Goal: Download file/media

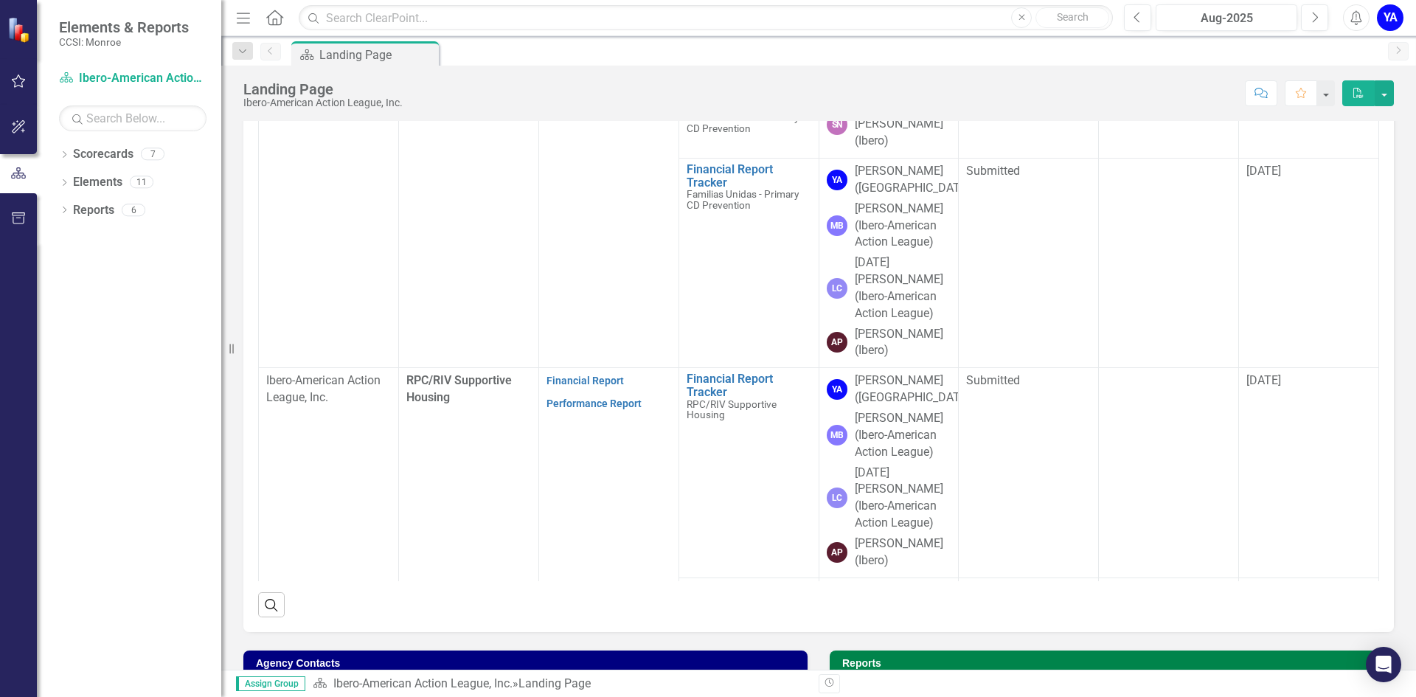
scroll to position [287, 0]
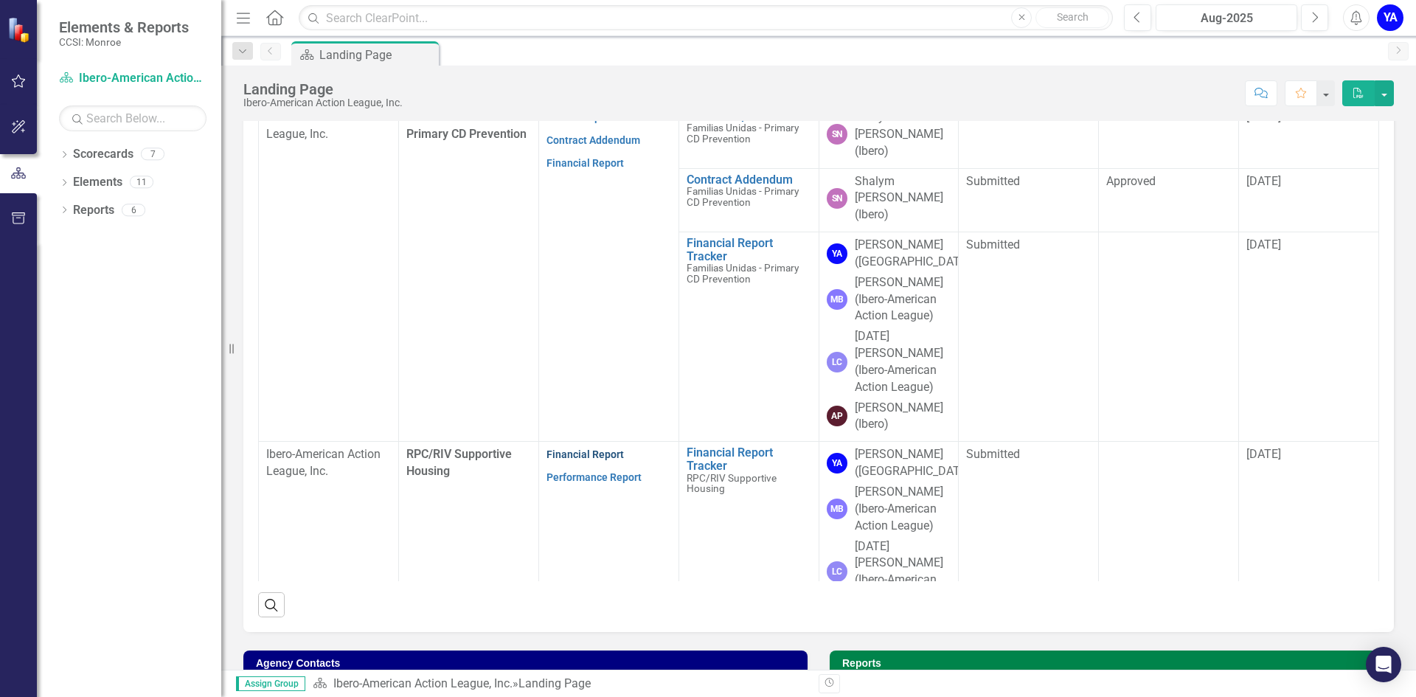
click at [580, 448] on link "Financial Report" at bounding box center [584, 454] width 77 height 12
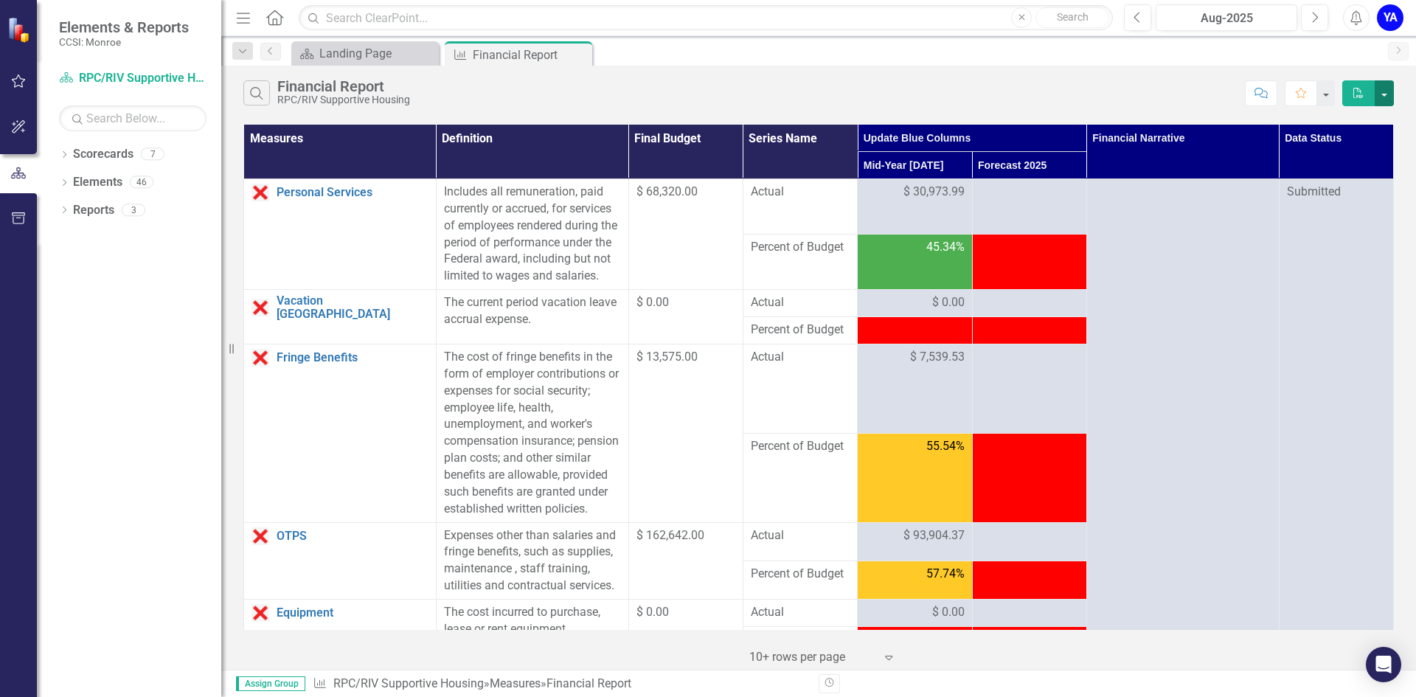
click at [1386, 92] on button "button" at bounding box center [1384, 93] width 19 height 26
click at [1342, 123] on link "PDF Export to PDF" at bounding box center [1335, 120] width 117 height 27
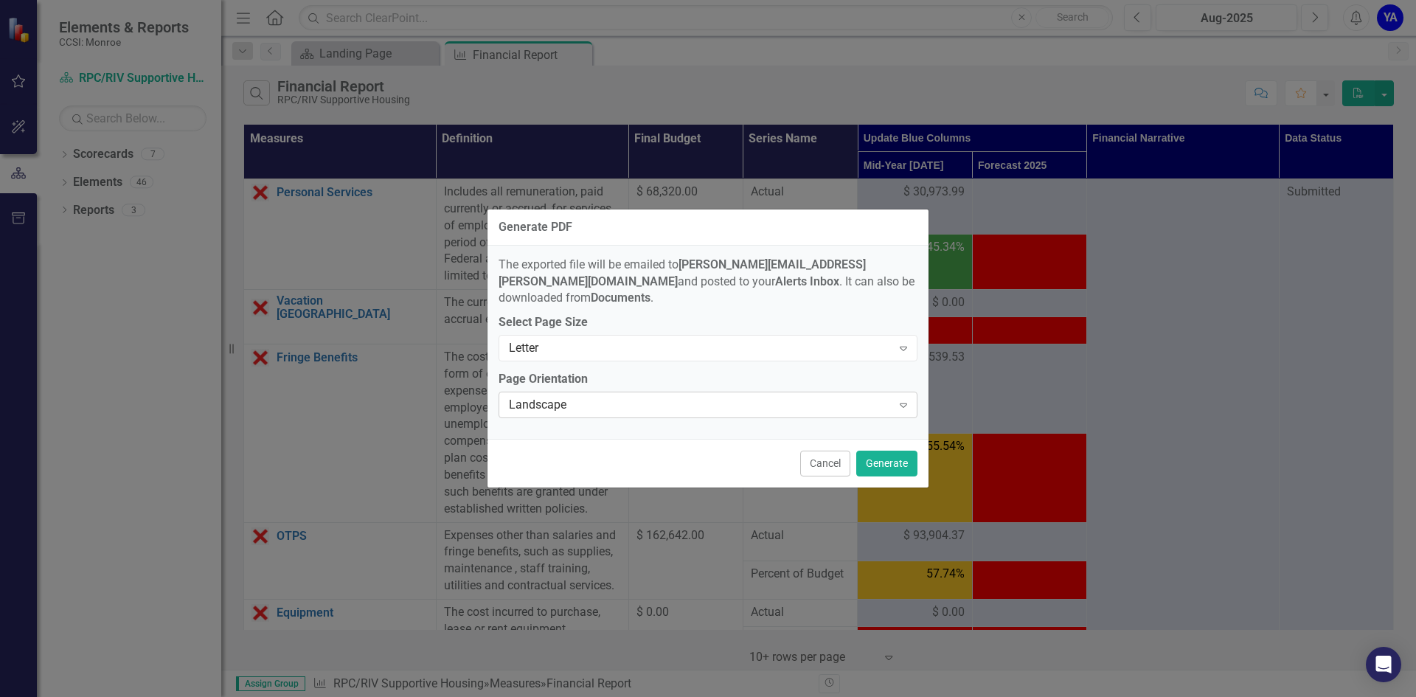
click at [907, 399] on icon "Expand" at bounding box center [903, 405] width 15 height 12
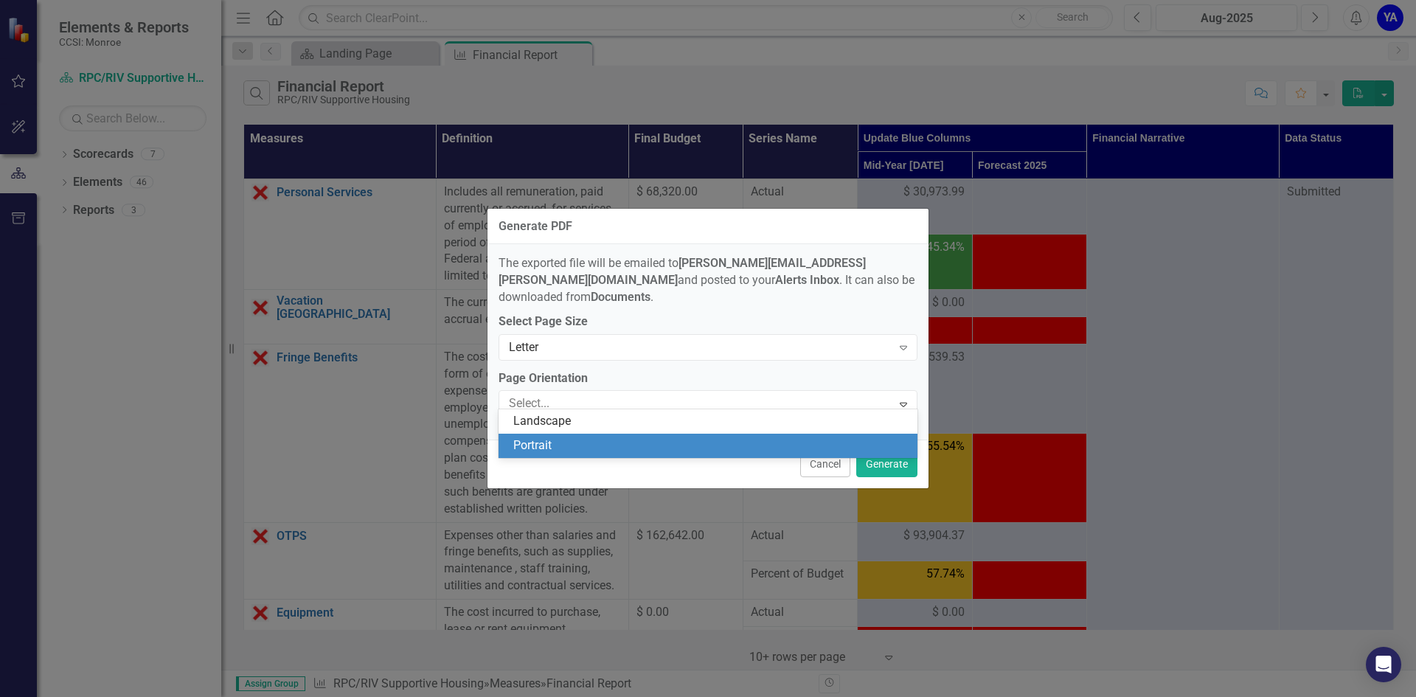
click at [529, 447] on div "Portrait" at bounding box center [710, 445] width 395 height 17
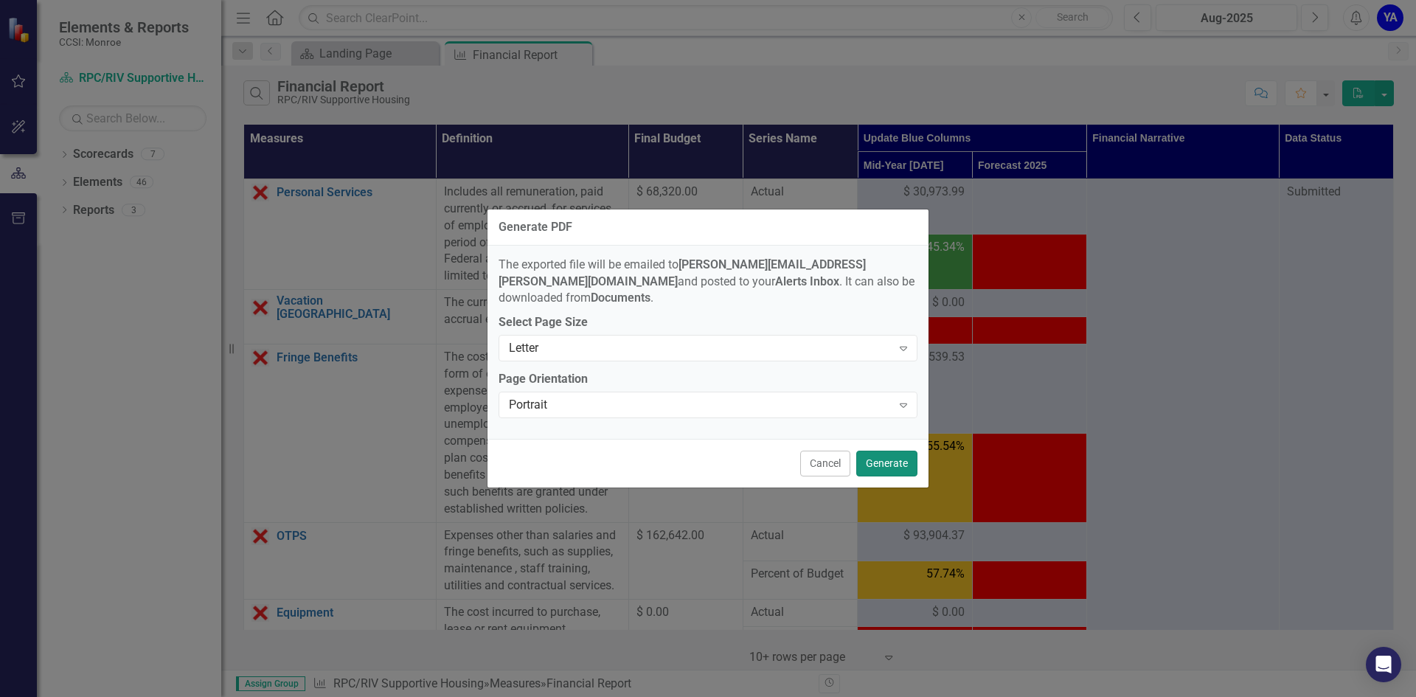
click at [889, 459] on button "Generate" at bounding box center [886, 464] width 61 height 26
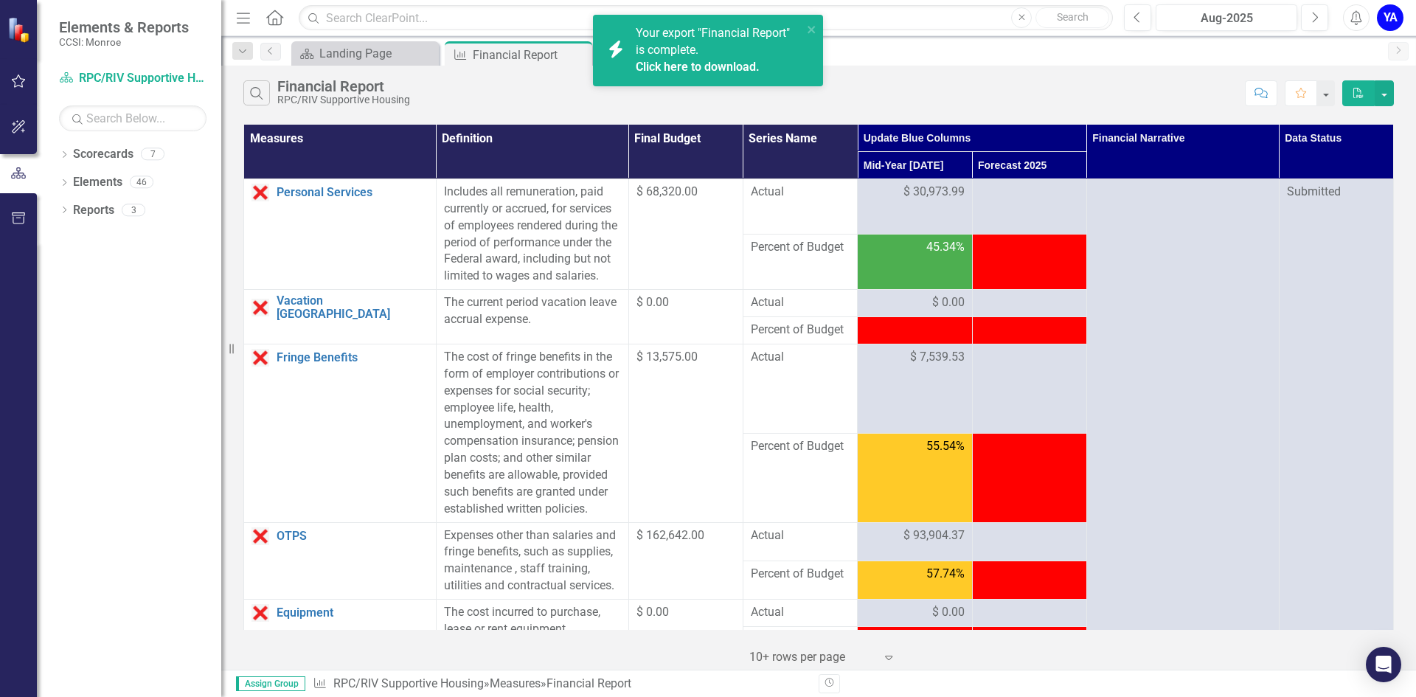
click at [673, 44] on span "Your export "Financial Report" is complete. Click here to download." at bounding box center [717, 51] width 163 height 50
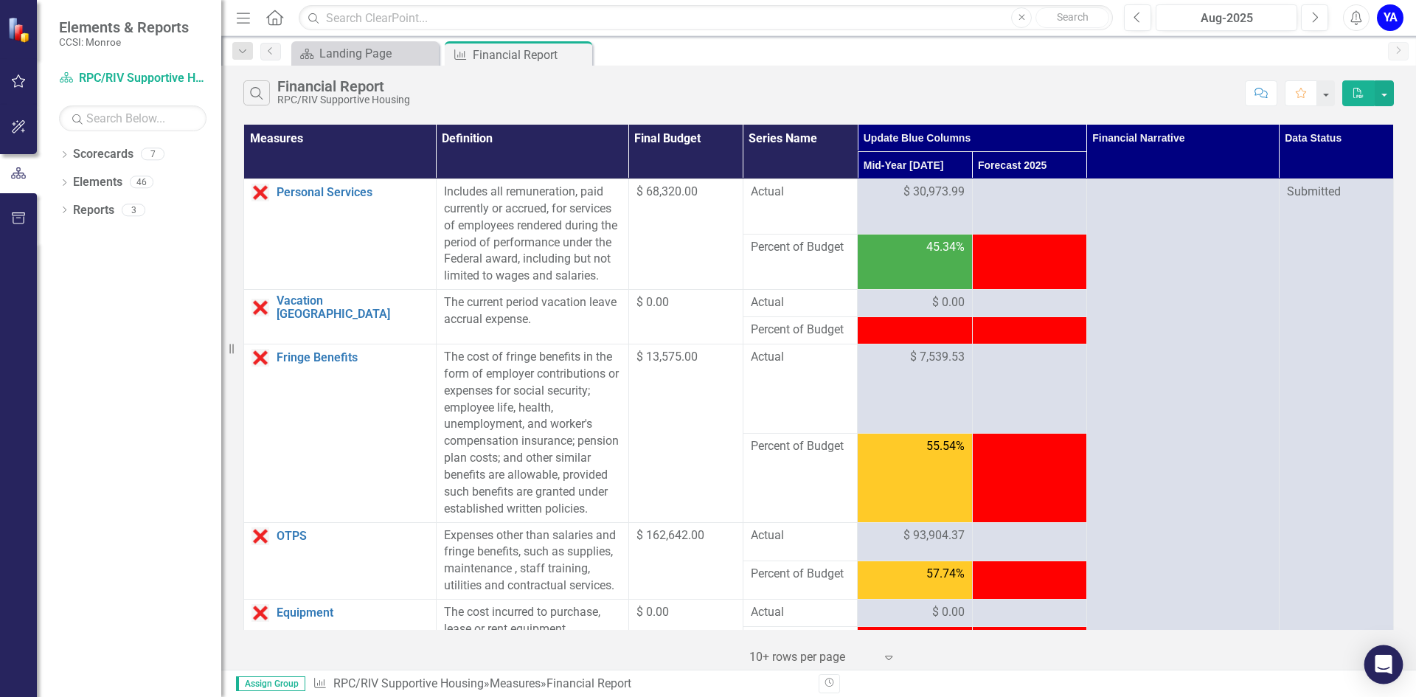
click at [1375, 662] on div "Open Intercom Messenger" at bounding box center [1383, 664] width 39 height 39
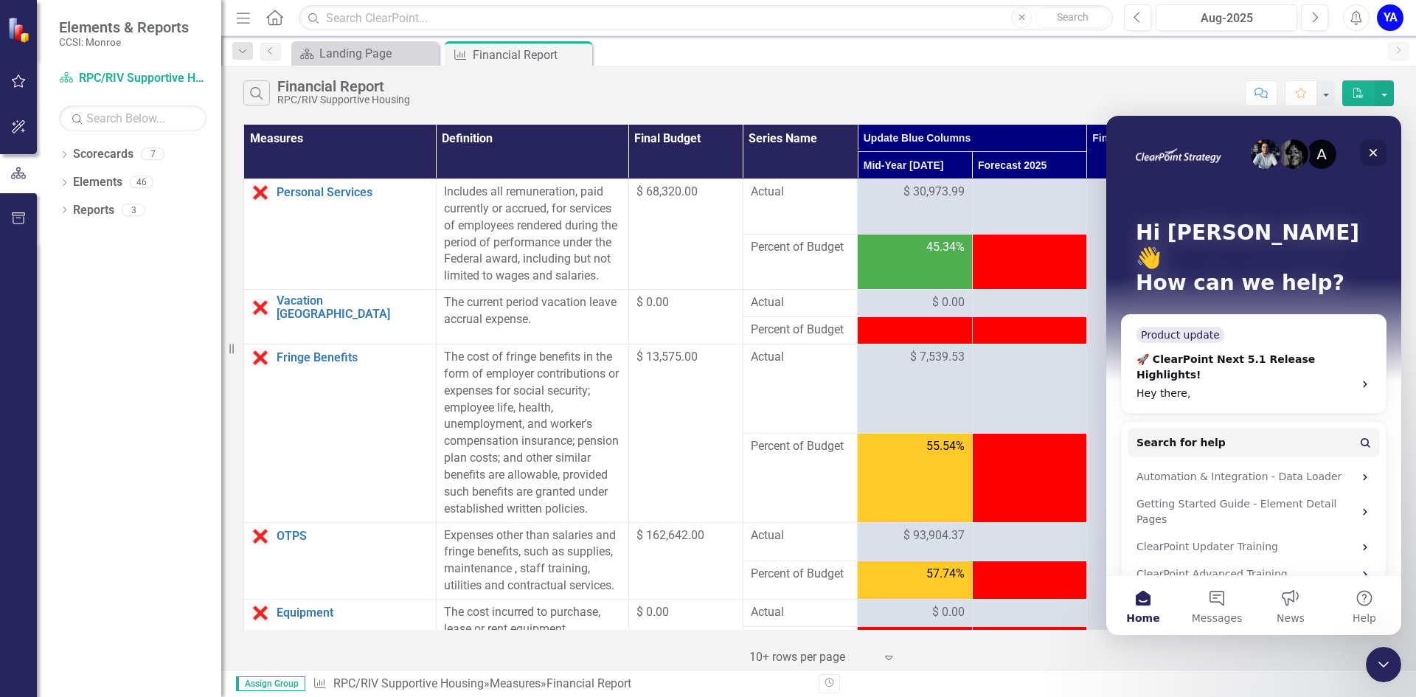
click at [1370, 155] on icon "Close" at bounding box center [1373, 153] width 8 height 8
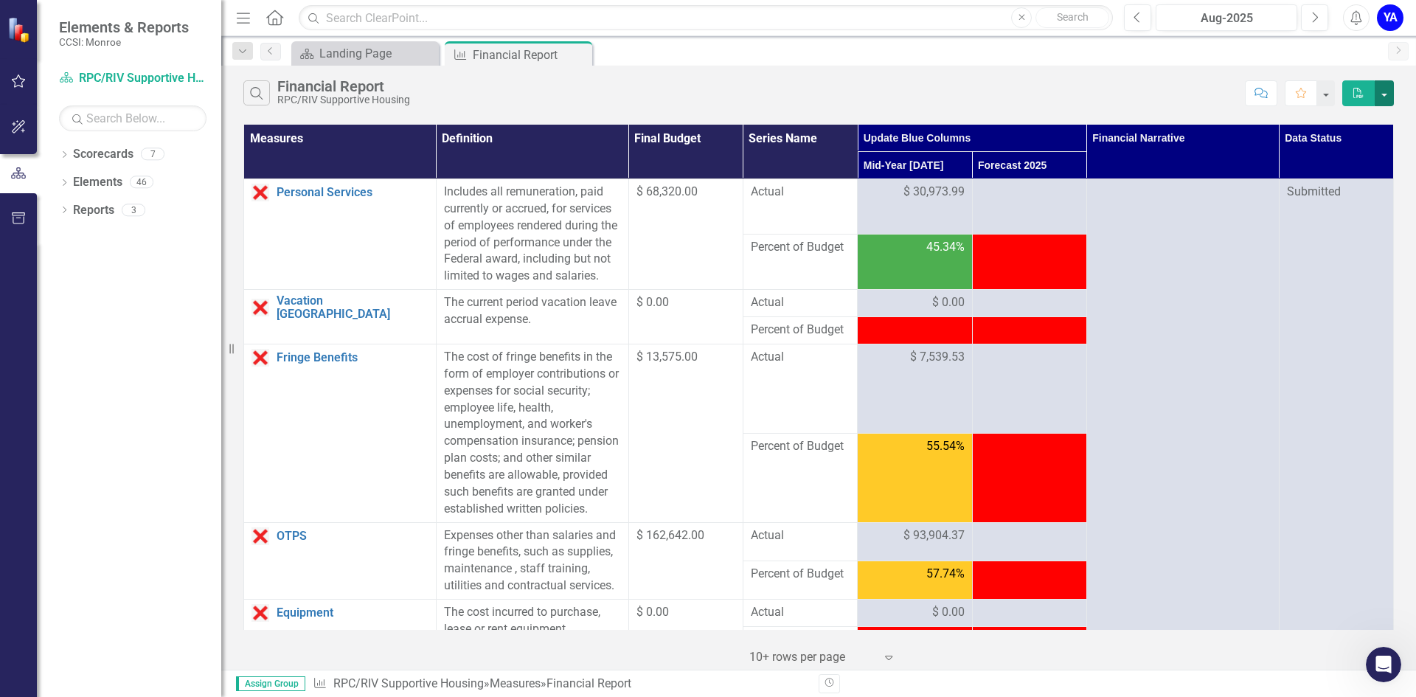
click at [1383, 93] on button "button" at bounding box center [1384, 93] width 19 height 26
click at [1354, 115] on link "PDF Export to PDF" at bounding box center [1335, 120] width 117 height 27
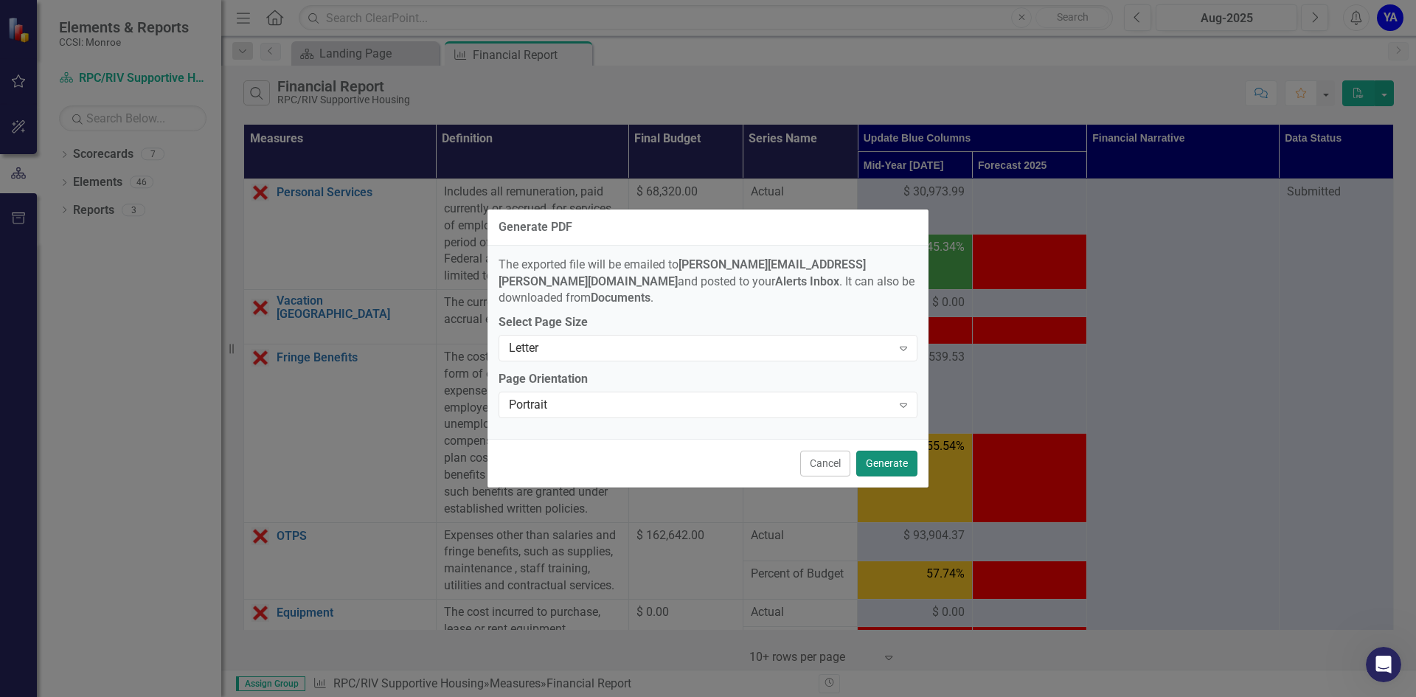
click at [880, 460] on button "Generate" at bounding box center [886, 464] width 61 height 26
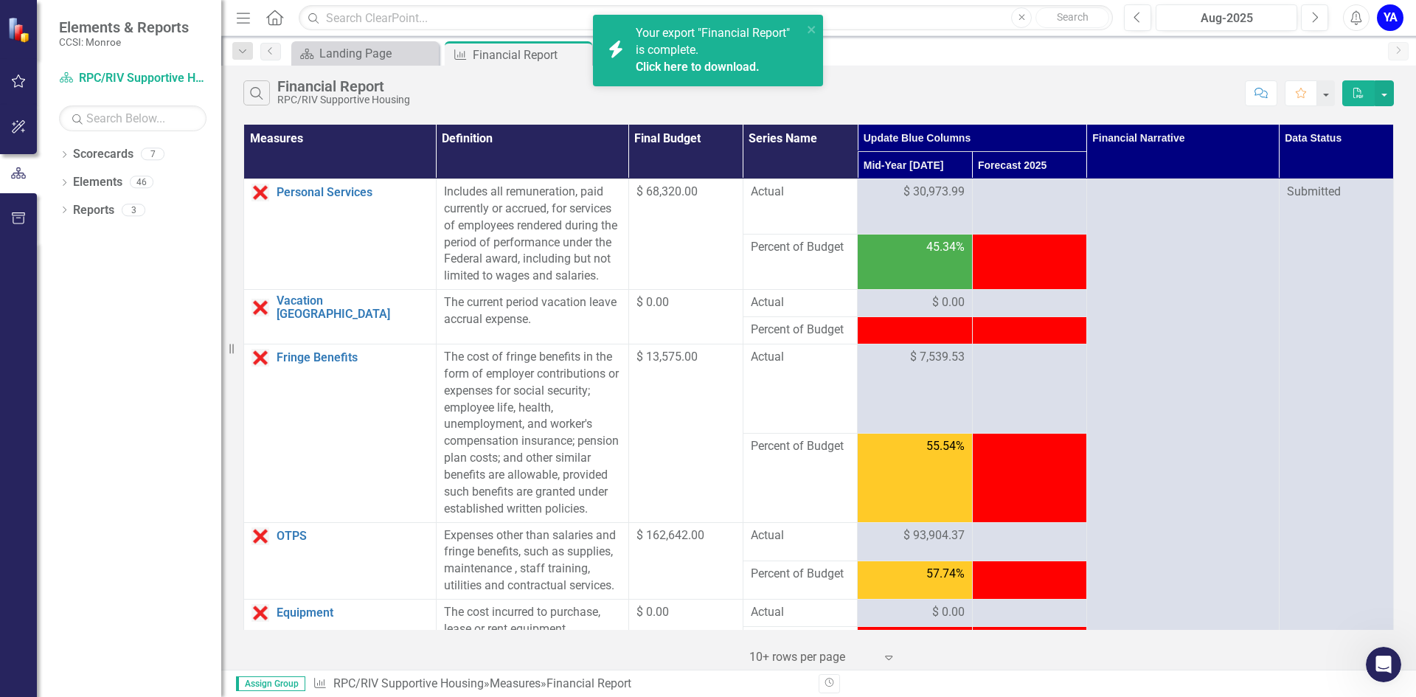
click at [679, 64] on link "Click here to download." at bounding box center [698, 67] width 124 height 14
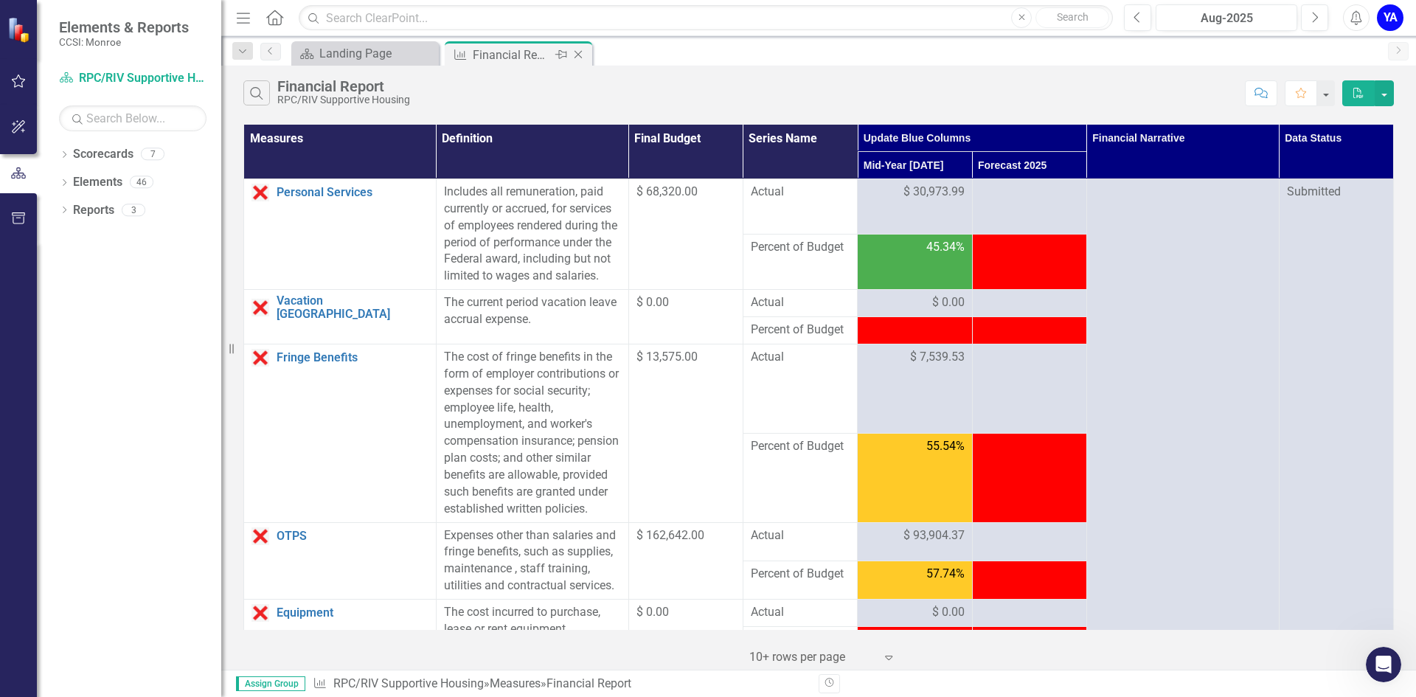
click at [577, 52] on icon "Close" at bounding box center [578, 55] width 15 height 12
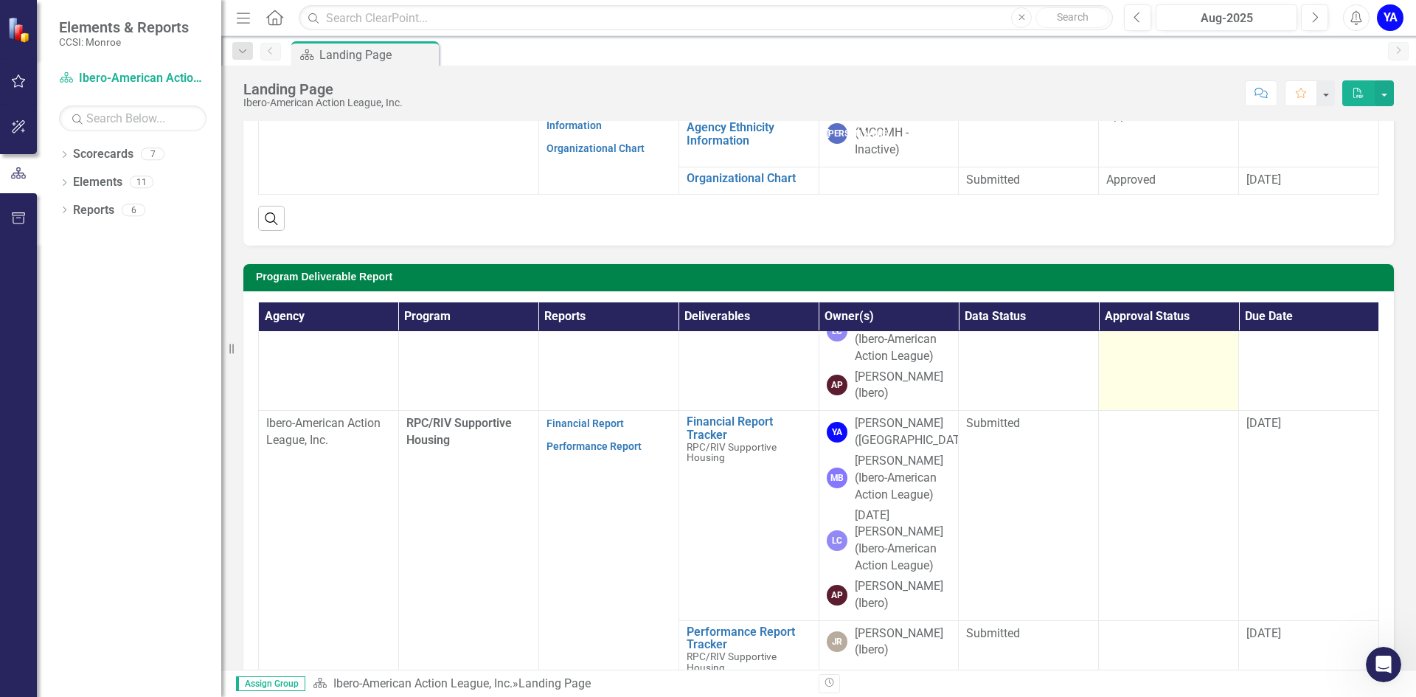
scroll to position [582, 0]
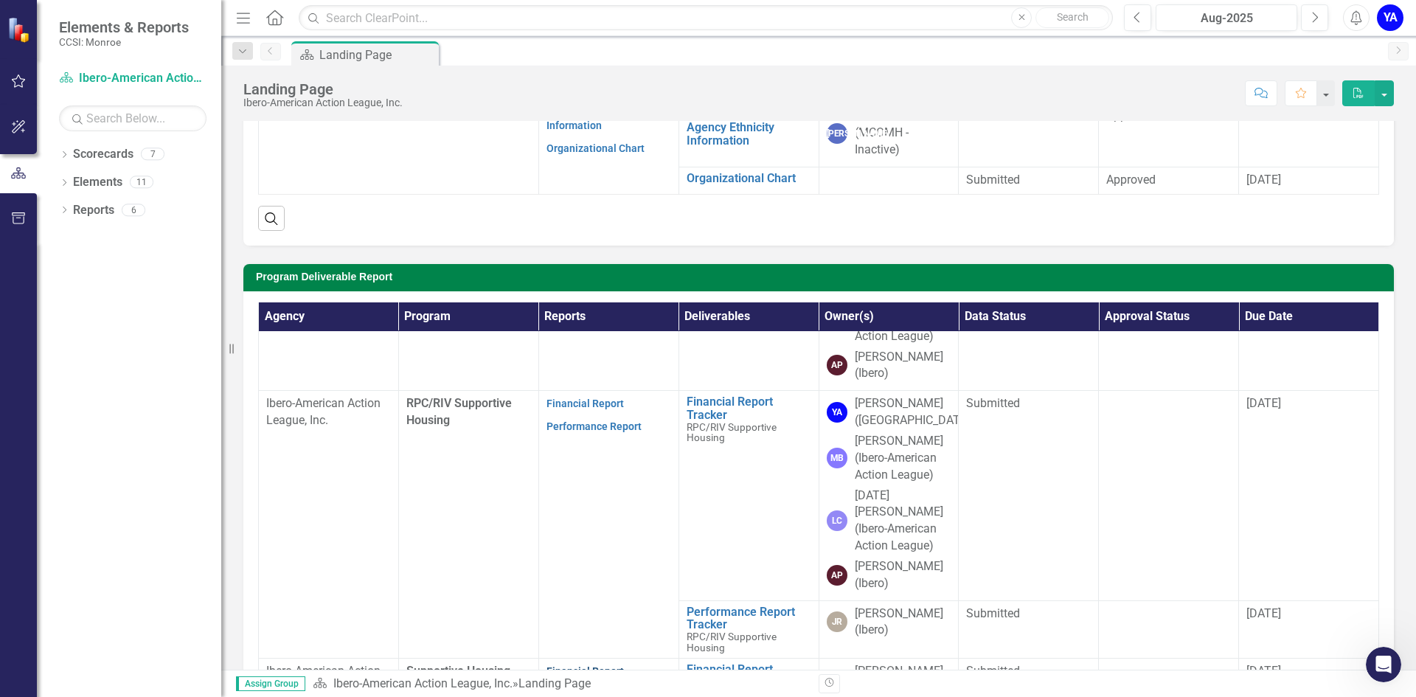
click at [598, 665] on link "Financial Report" at bounding box center [584, 671] width 77 height 12
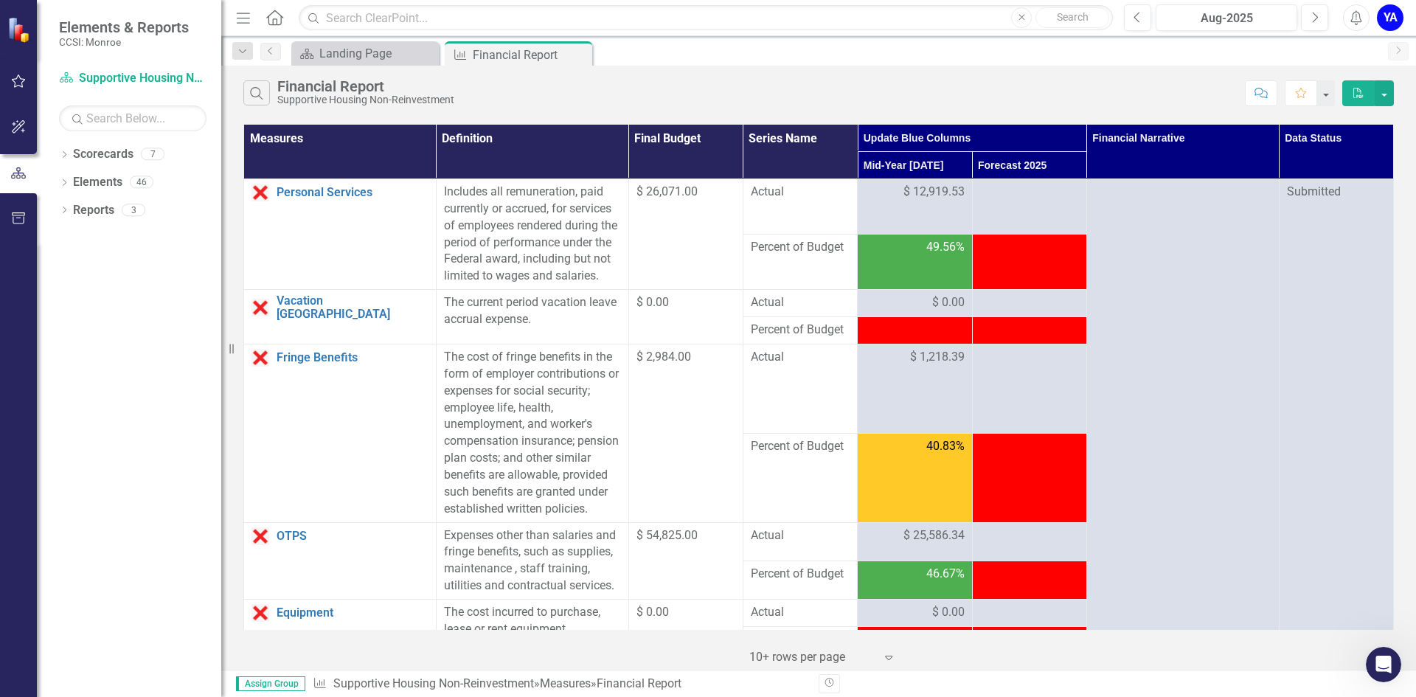
click at [1357, 96] on icon "button" at bounding box center [1358, 93] width 10 height 10
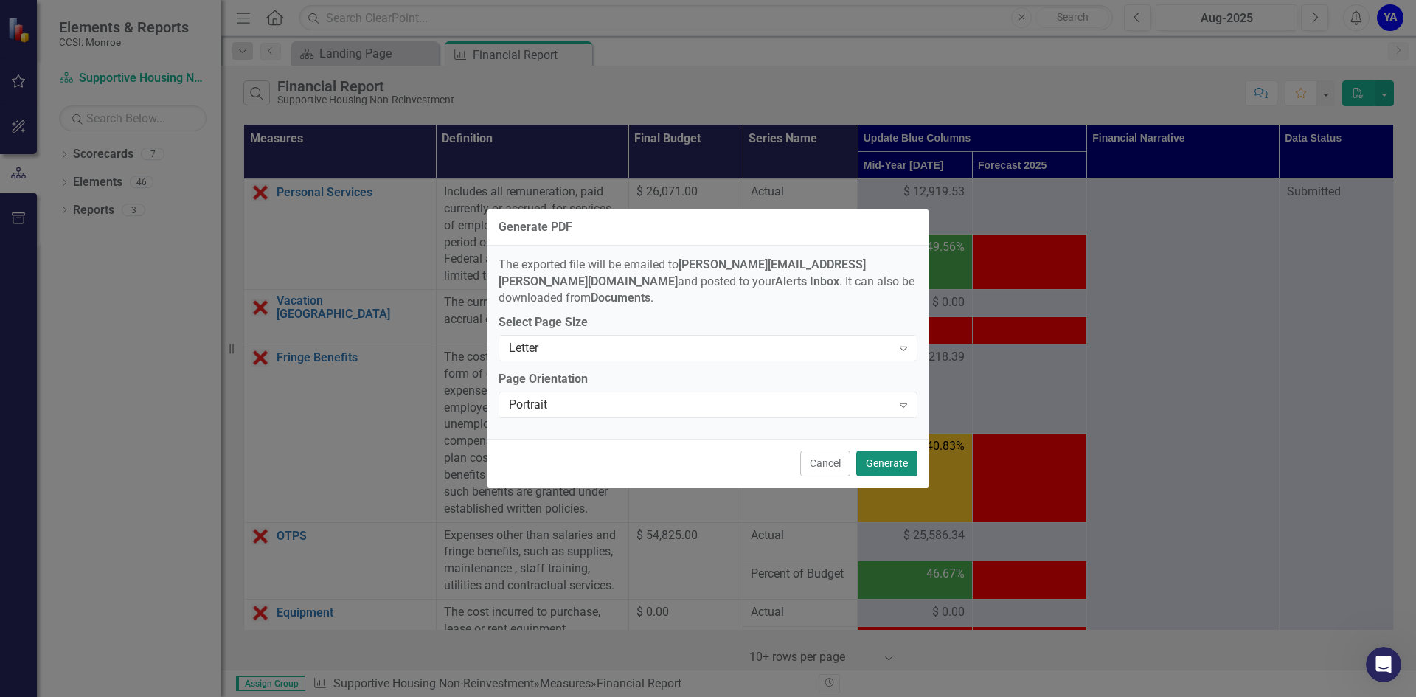
click at [890, 458] on button "Generate" at bounding box center [886, 464] width 61 height 26
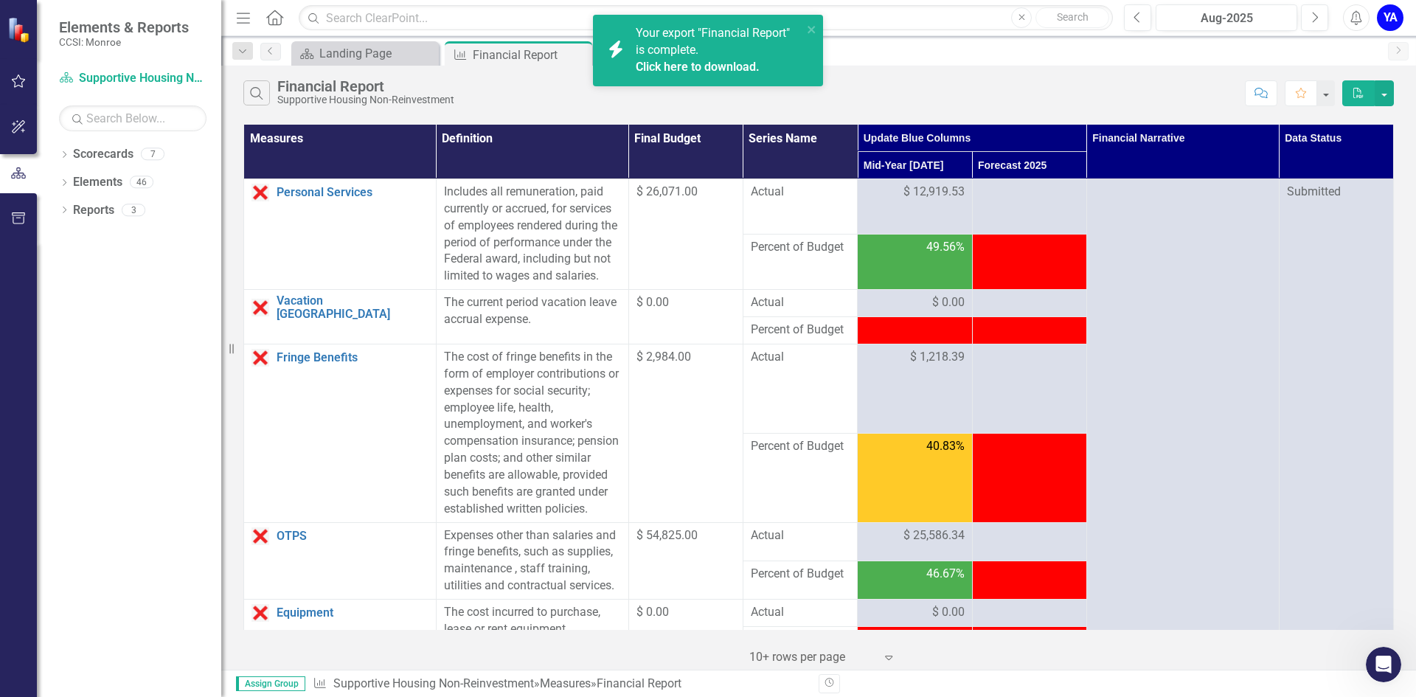
click at [711, 69] on link "Click here to download." at bounding box center [698, 67] width 124 height 14
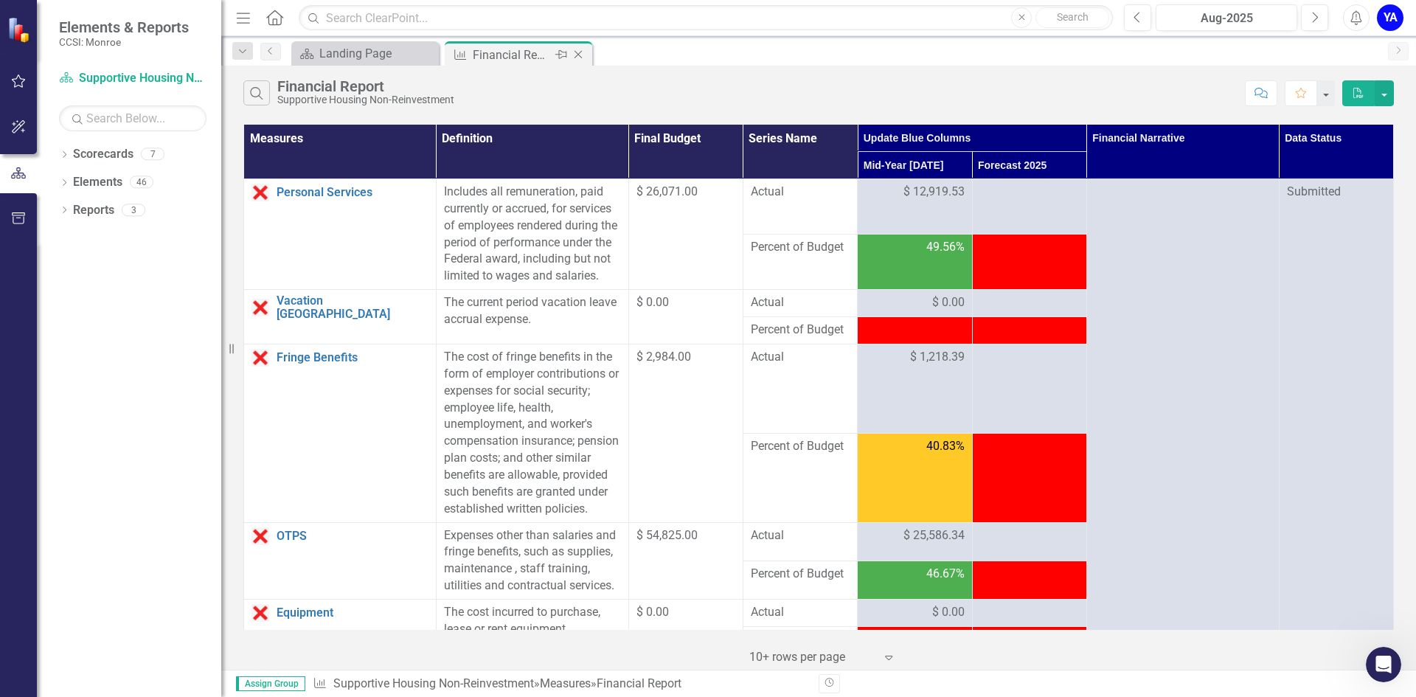
click at [583, 54] on icon "Close" at bounding box center [578, 55] width 15 height 12
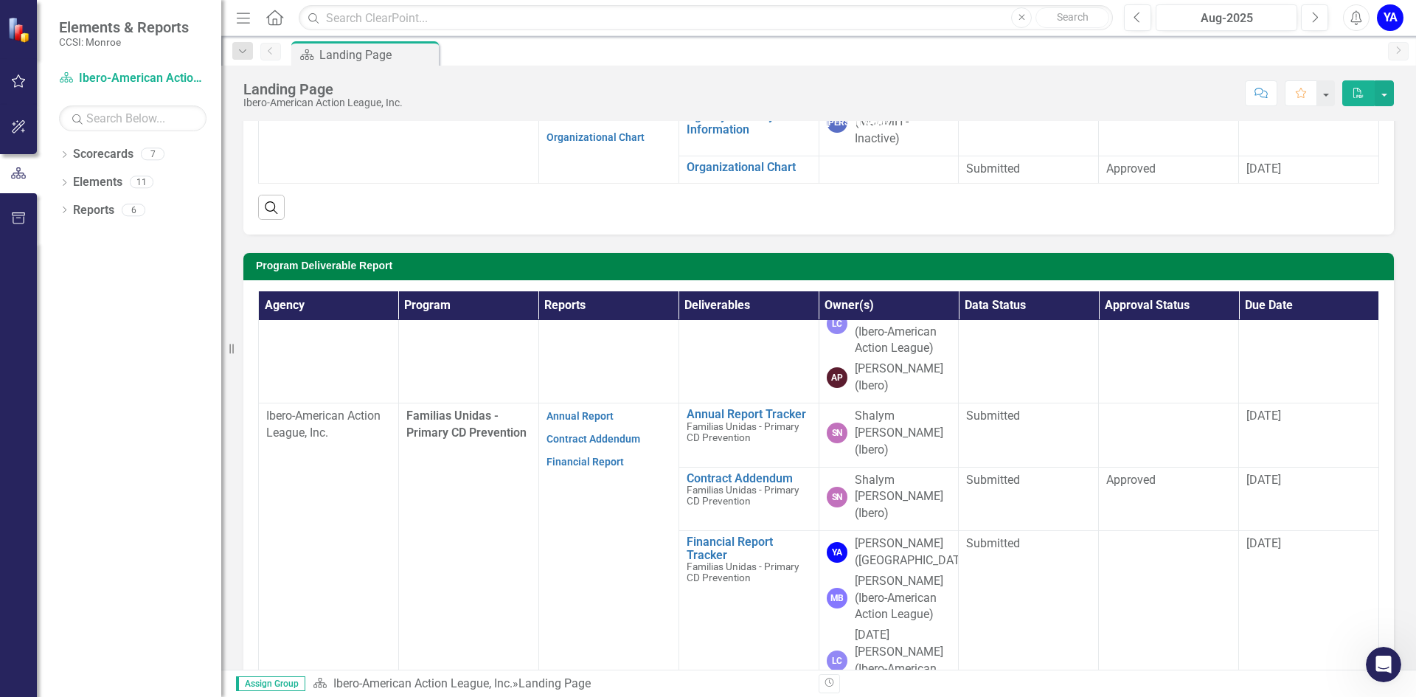
scroll to position [235, 0]
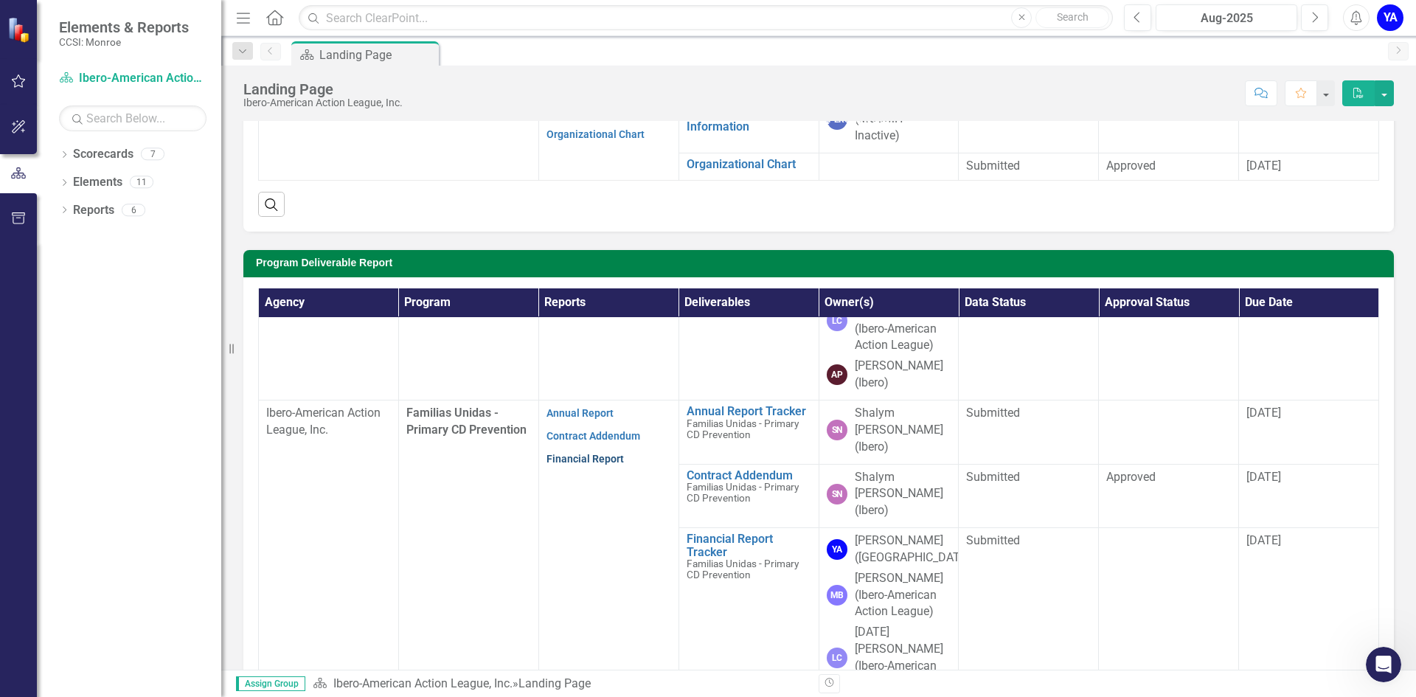
click at [578, 453] on link "Financial Report" at bounding box center [584, 459] width 77 height 12
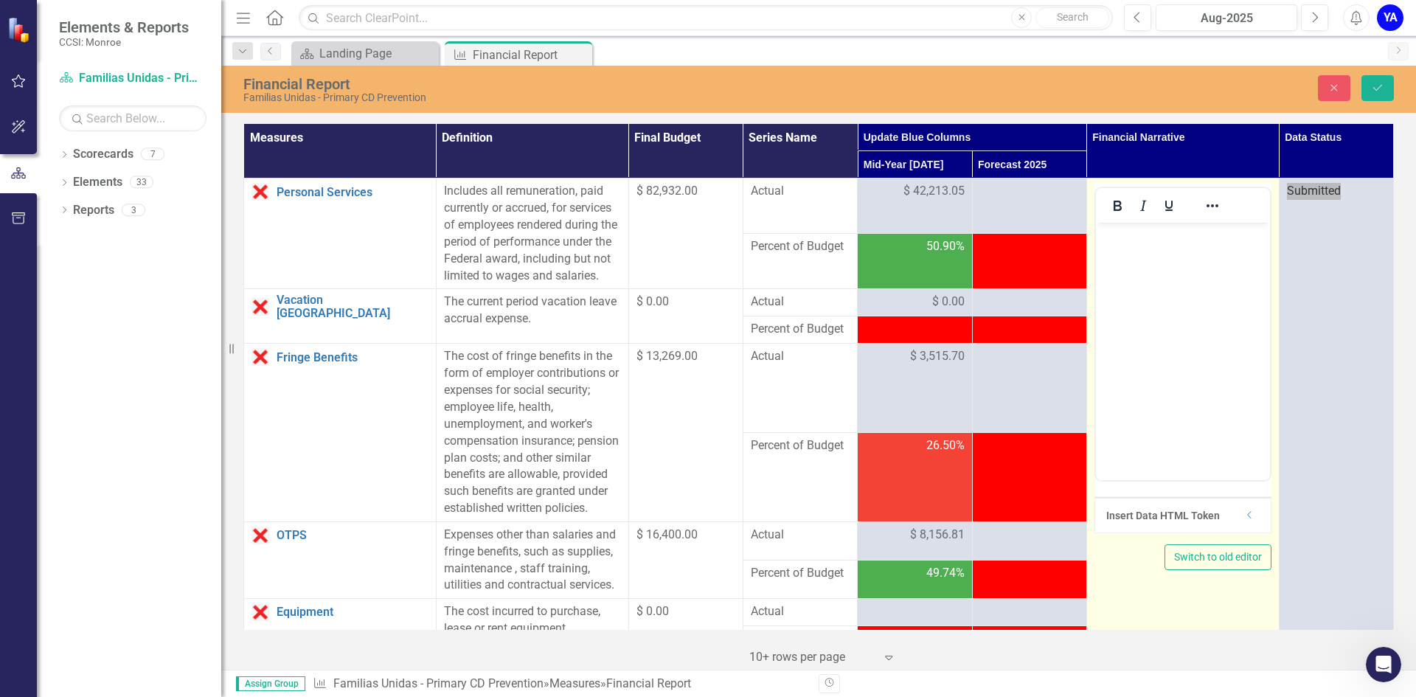
click at [1149, 241] on p "Rich Text Area. Press ALT-0 for help." at bounding box center [1182, 235] width 167 height 18
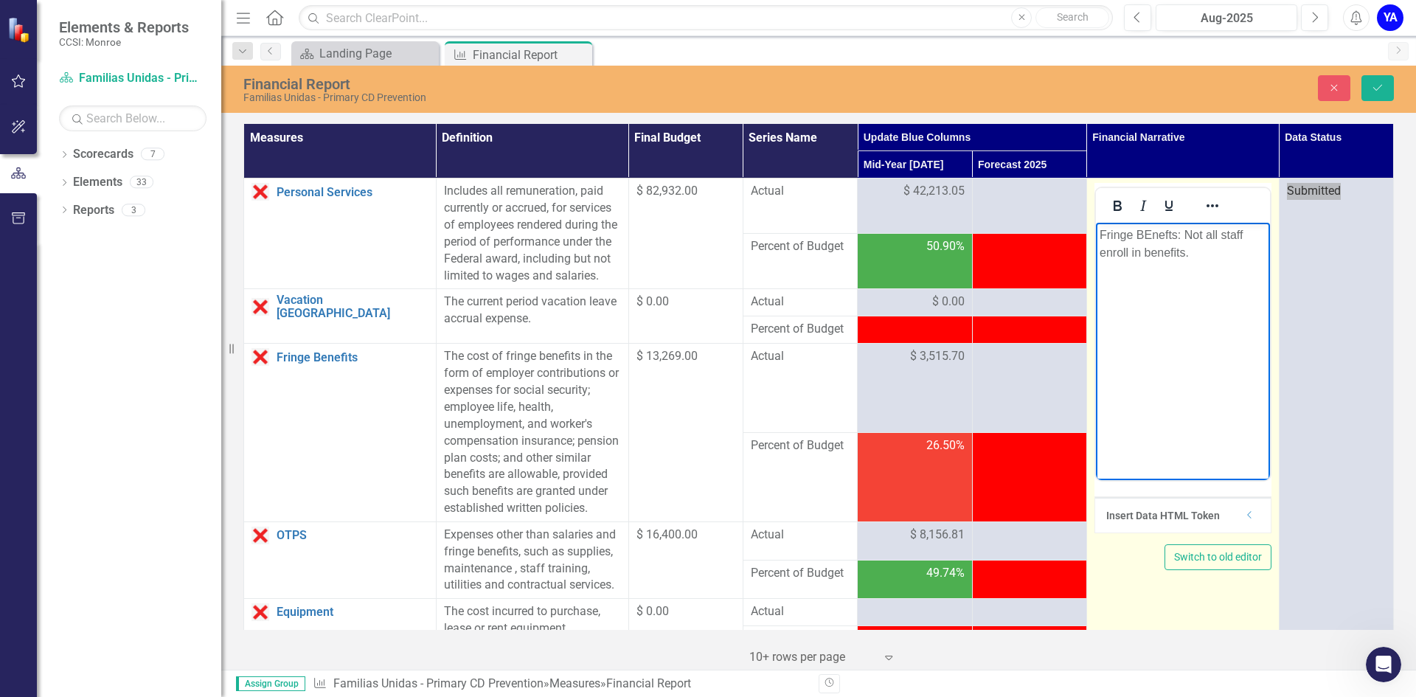
click at [1151, 229] on p "Fringe BEnefts: Not all staff enroll in benefits." at bounding box center [1182, 243] width 167 height 35
click at [1155, 233] on p "Fringe Benefts: Not all staff enroll in benefits." at bounding box center [1182, 243] width 167 height 35
click at [1204, 313] on body "Fringe Benefits: Not all staff enroll in benefits." at bounding box center [1182, 333] width 174 height 221
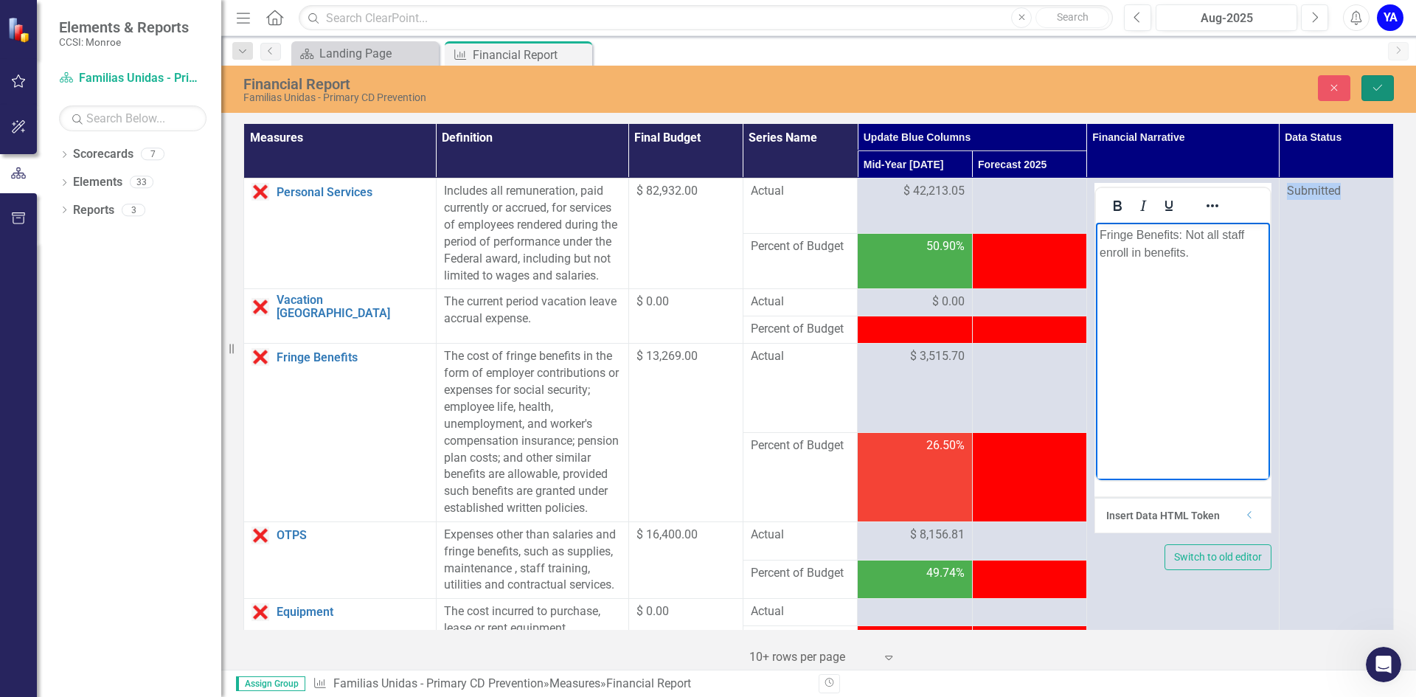
click at [1373, 87] on icon "Save" at bounding box center [1377, 88] width 13 height 10
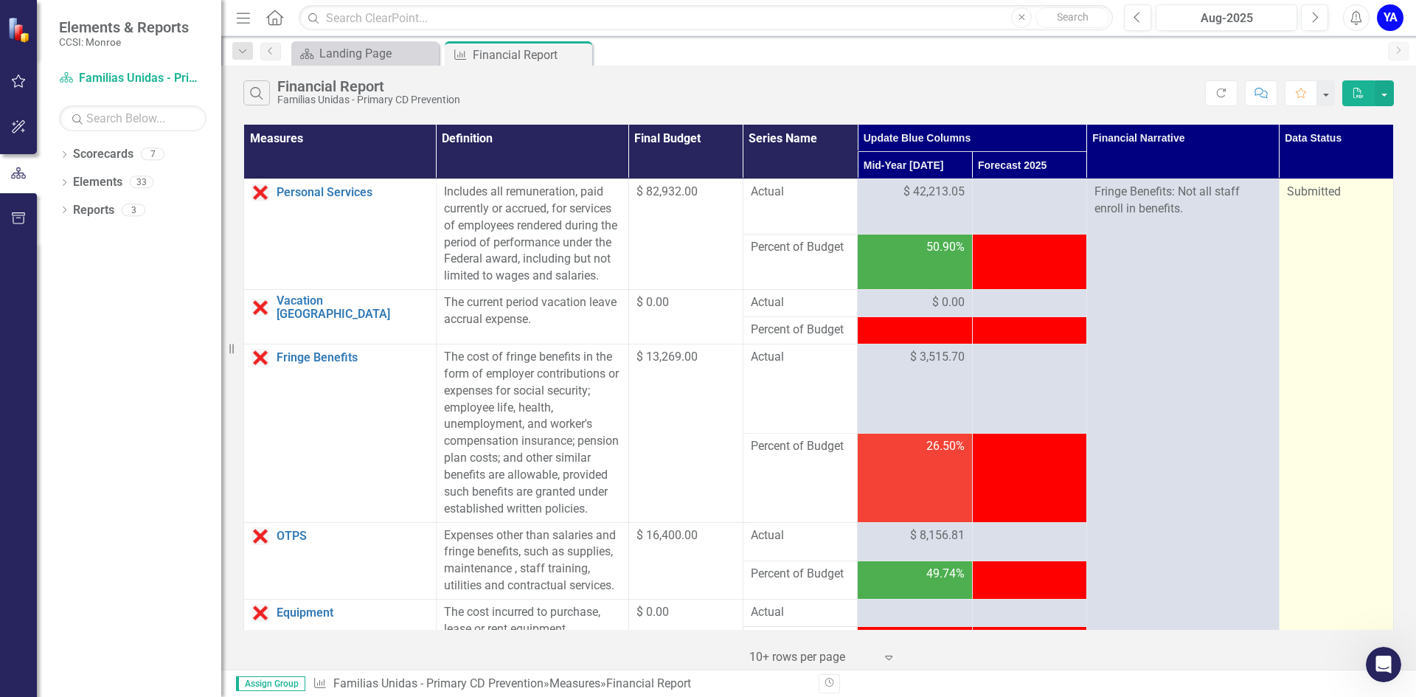
click at [1305, 193] on span "Submitted" at bounding box center [1314, 191] width 54 height 14
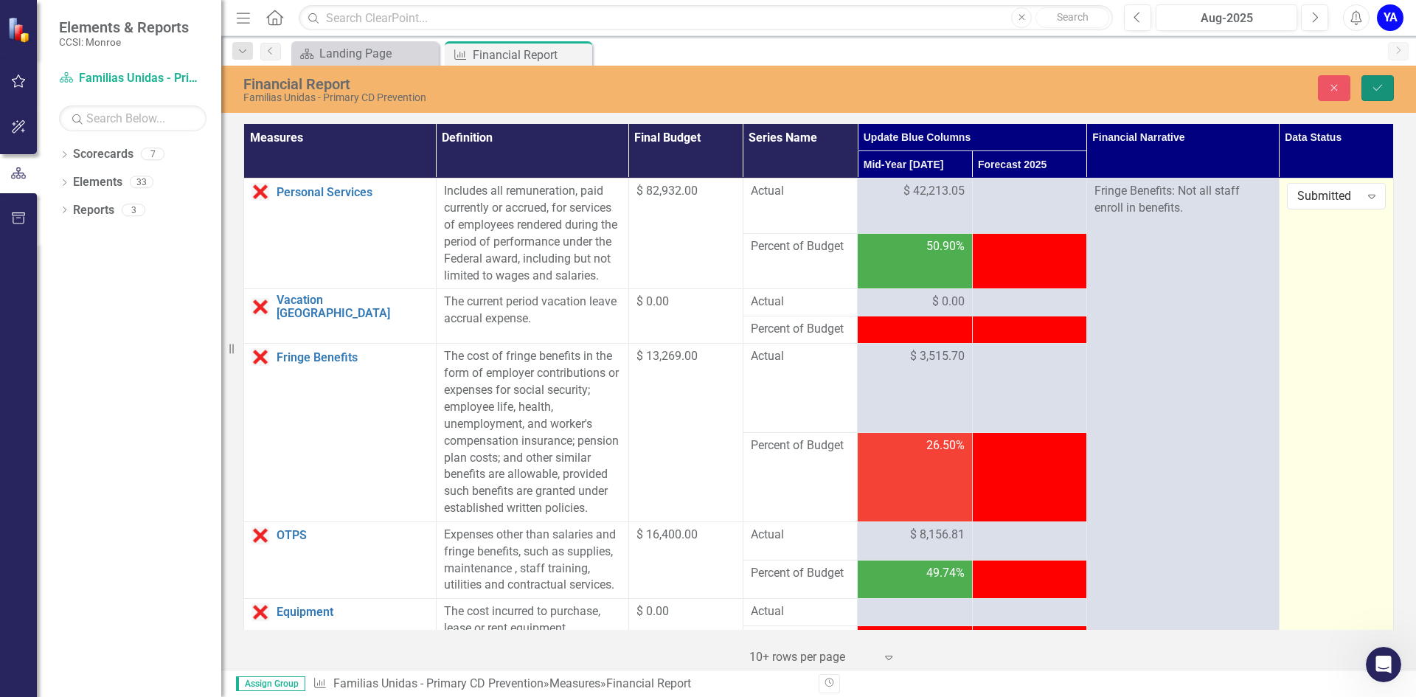
click at [1378, 85] on icon "Save" at bounding box center [1377, 88] width 13 height 10
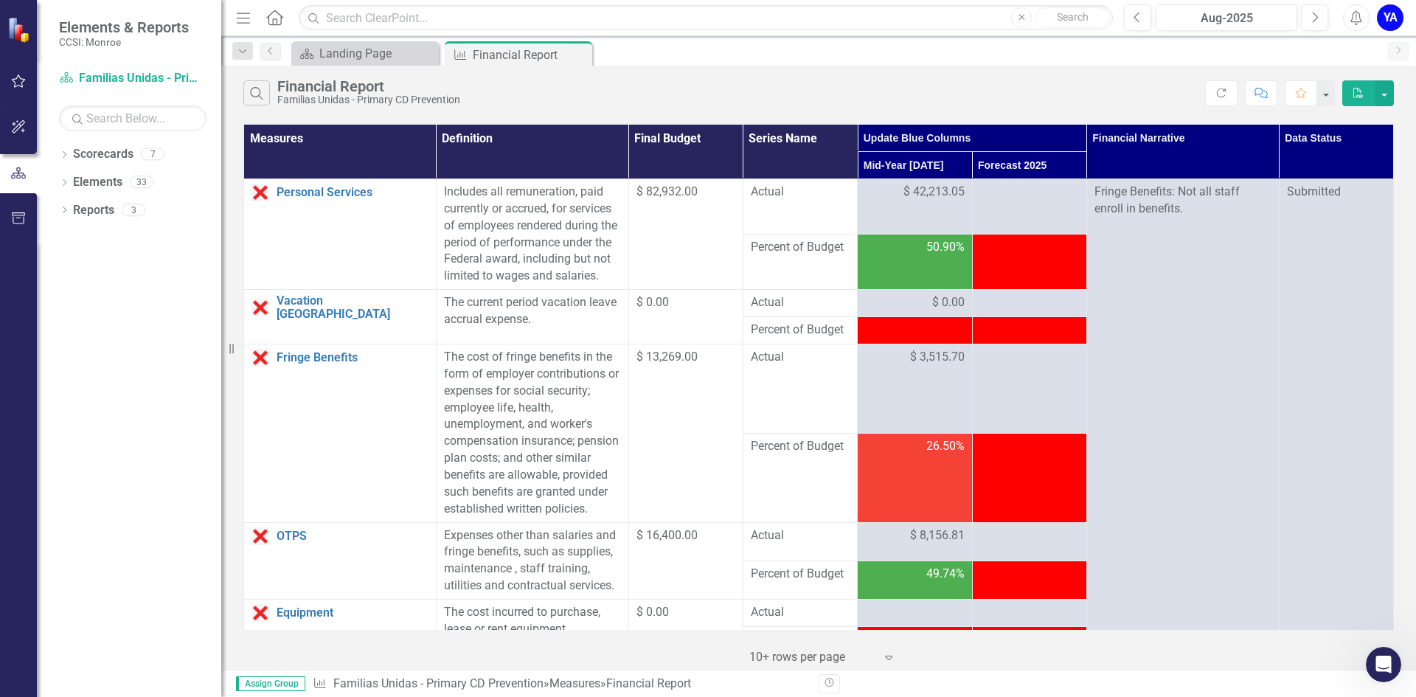
click at [1359, 88] on icon "PDF" at bounding box center [1358, 93] width 13 height 10
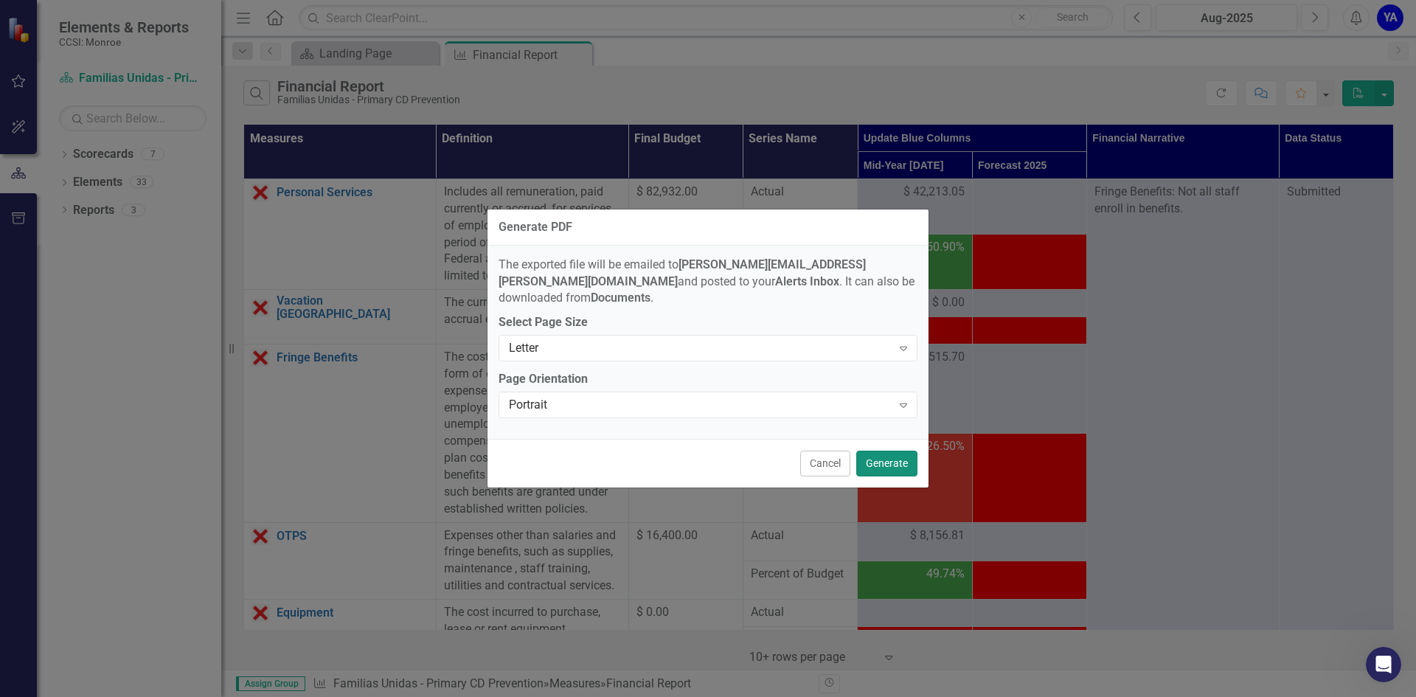
click at [881, 457] on button "Generate" at bounding box center [886, 464] width 61 height 26
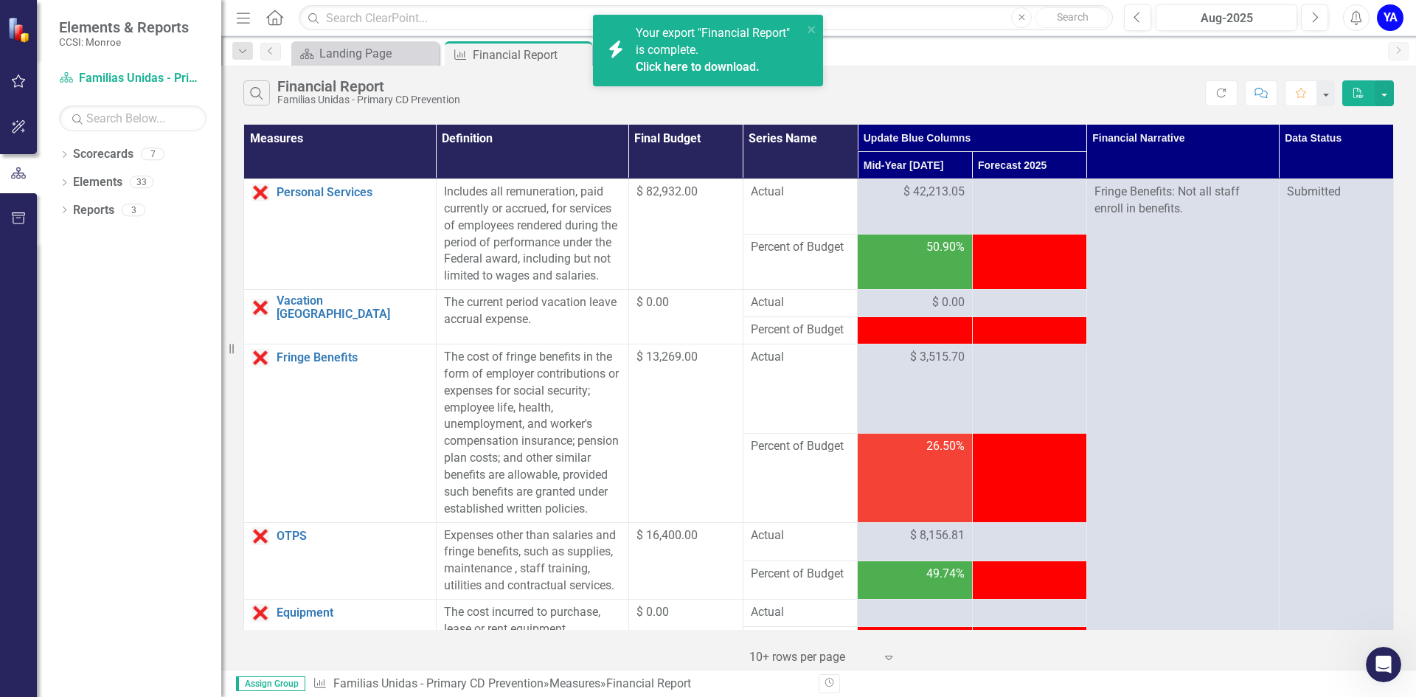
click at [740, 52] on div "Your export "Financial Report" is complete. Click here to download." at bounding box center [719, 50] width 167 height 51
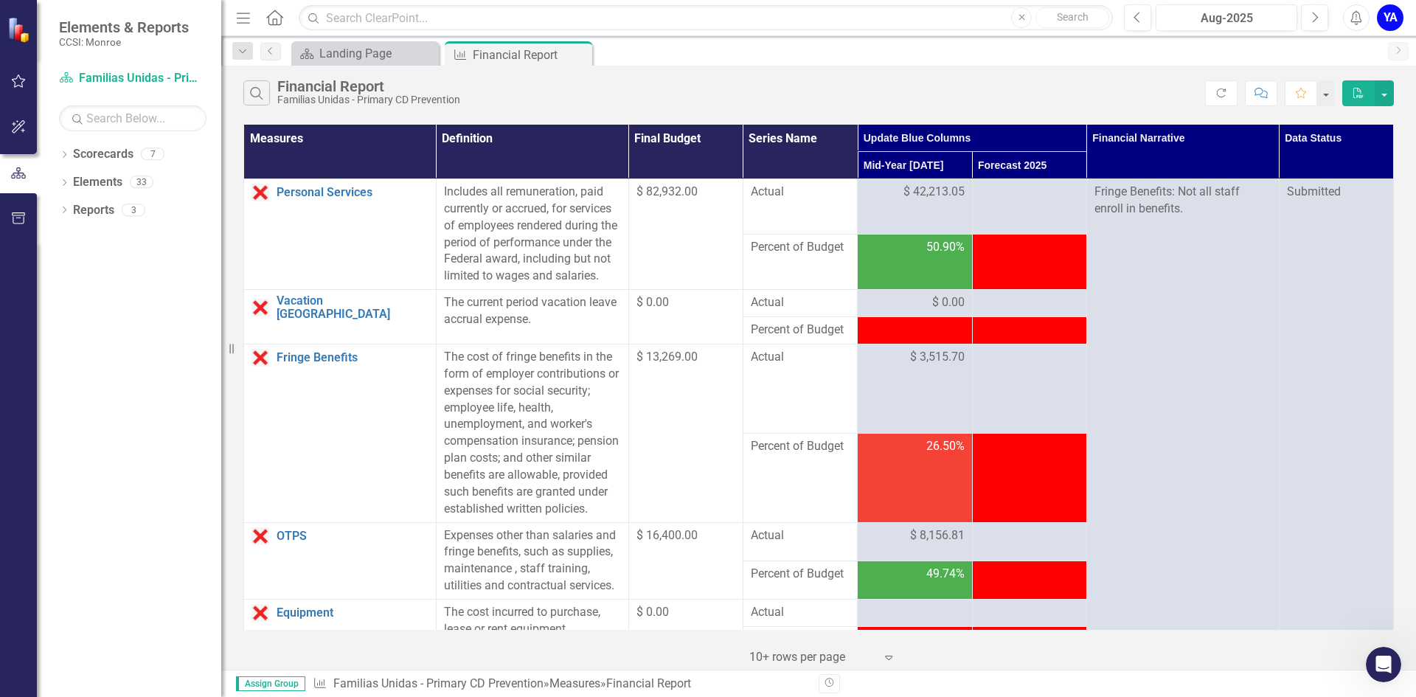
click at [1389, 18] on div "YA" at bounding box center [1390, 17] width 27 height 27
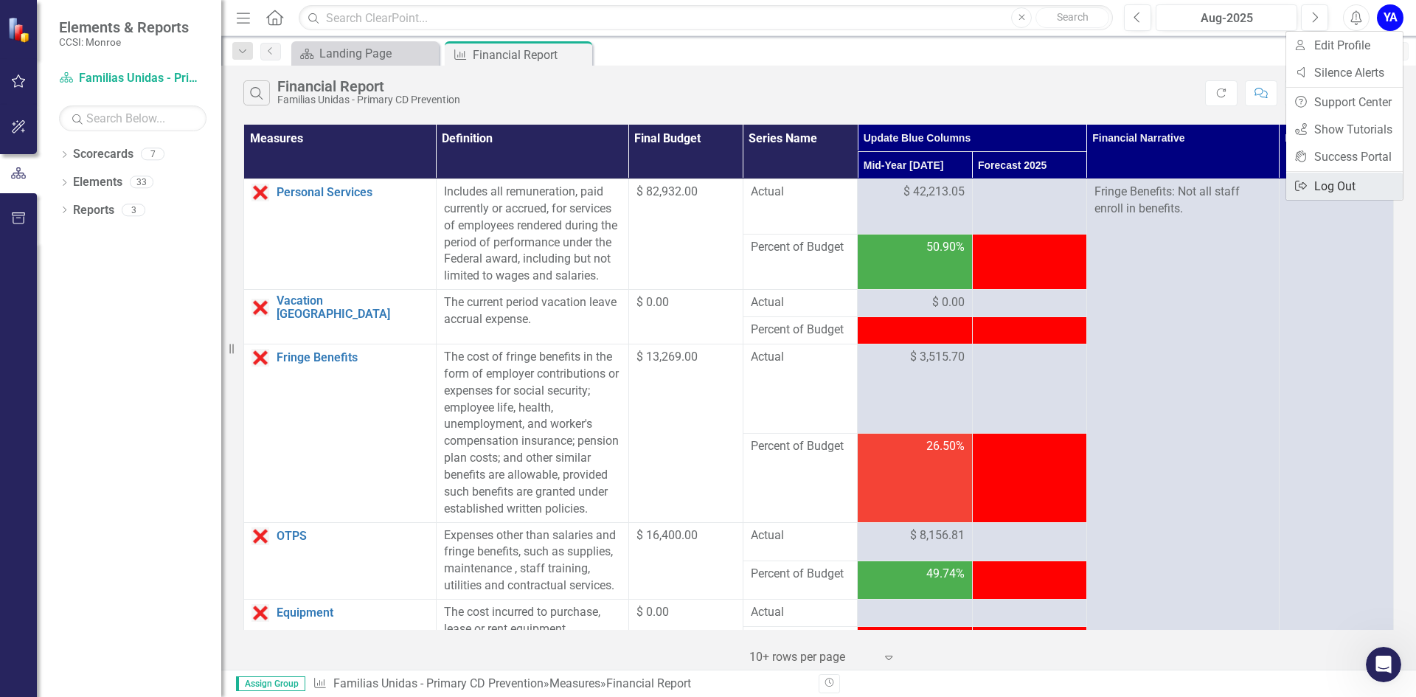
click at [1358, 182] on link "Logout Log Out" at bounding box center [1344, 186] width 117 height 27
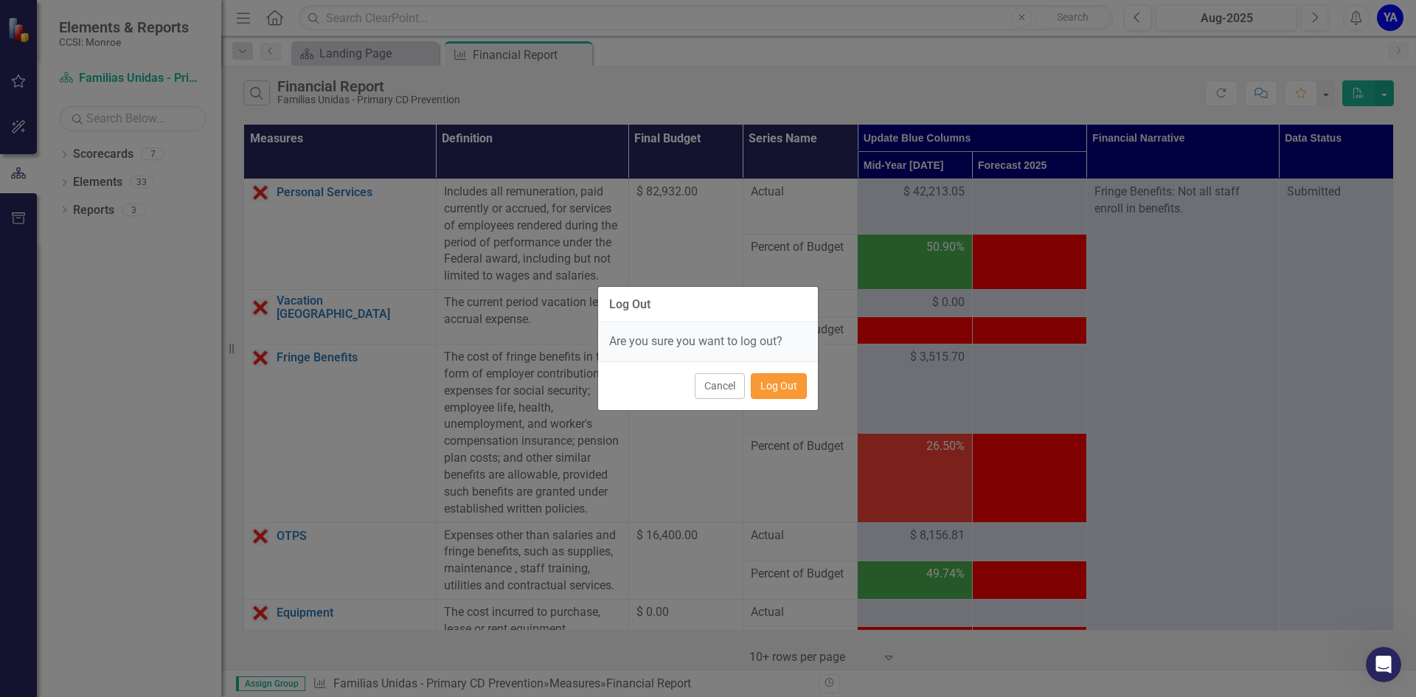
click at [777, 379] on button "Log Out" at bounding box center [779, 386] width 56 height 26
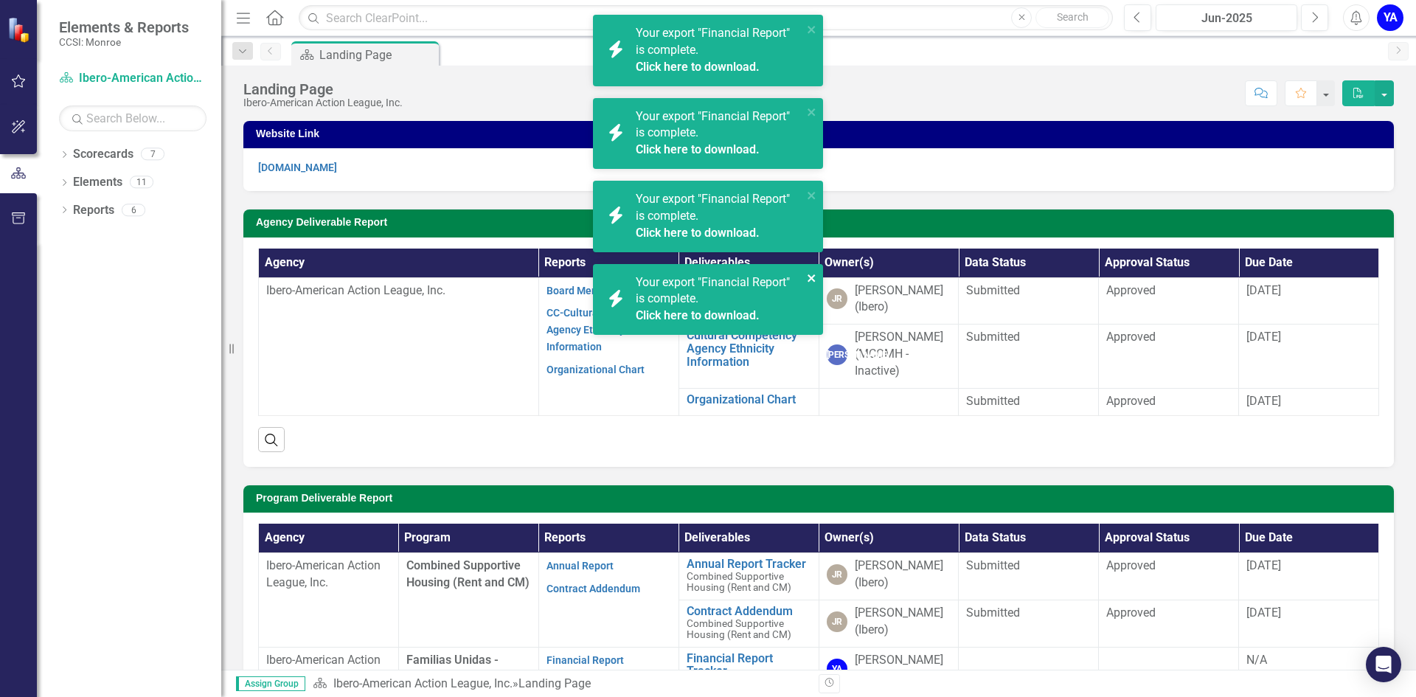
click at [810, 278] on icon "close" at bounding box center [811, 277] width 7 height 7
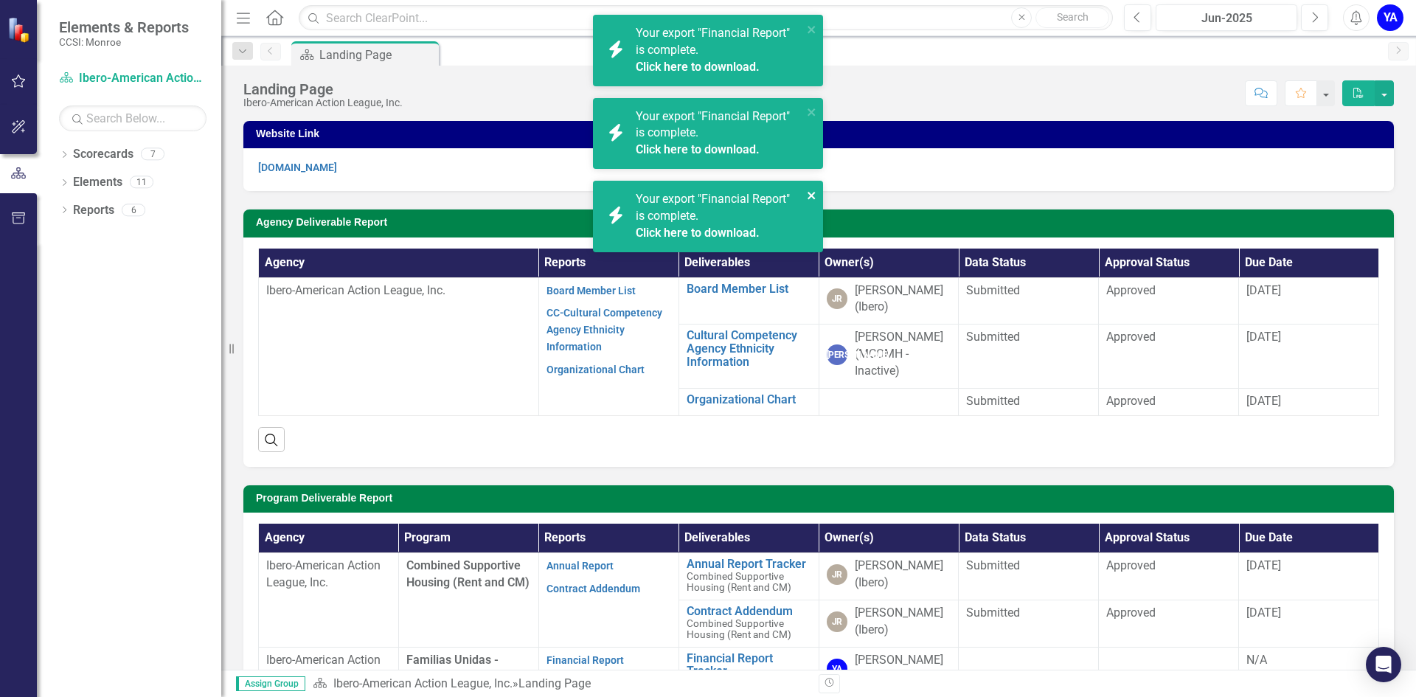
click at [809, 194] on icon "close" at bounding box center [811, 195] width 7 height 7
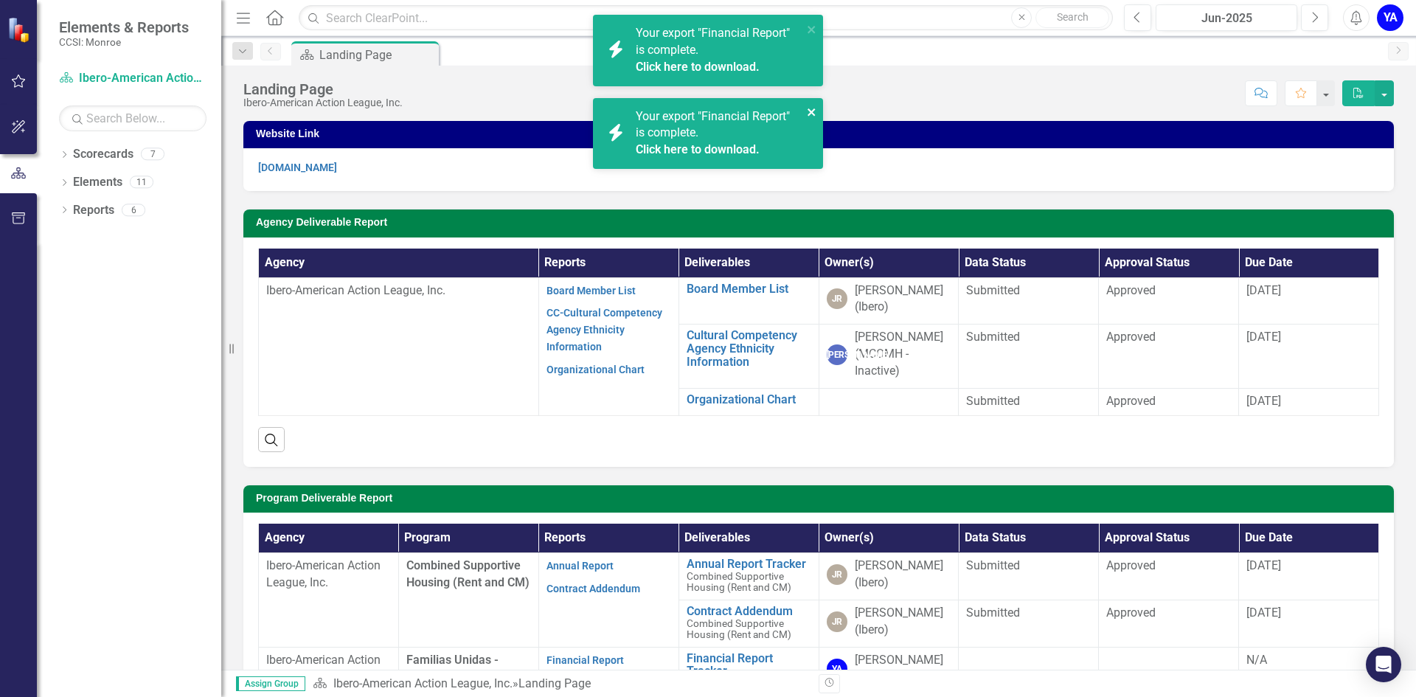
click at [809, 111] on icon "close" at bounding box center [811, 111] width 7 height 7
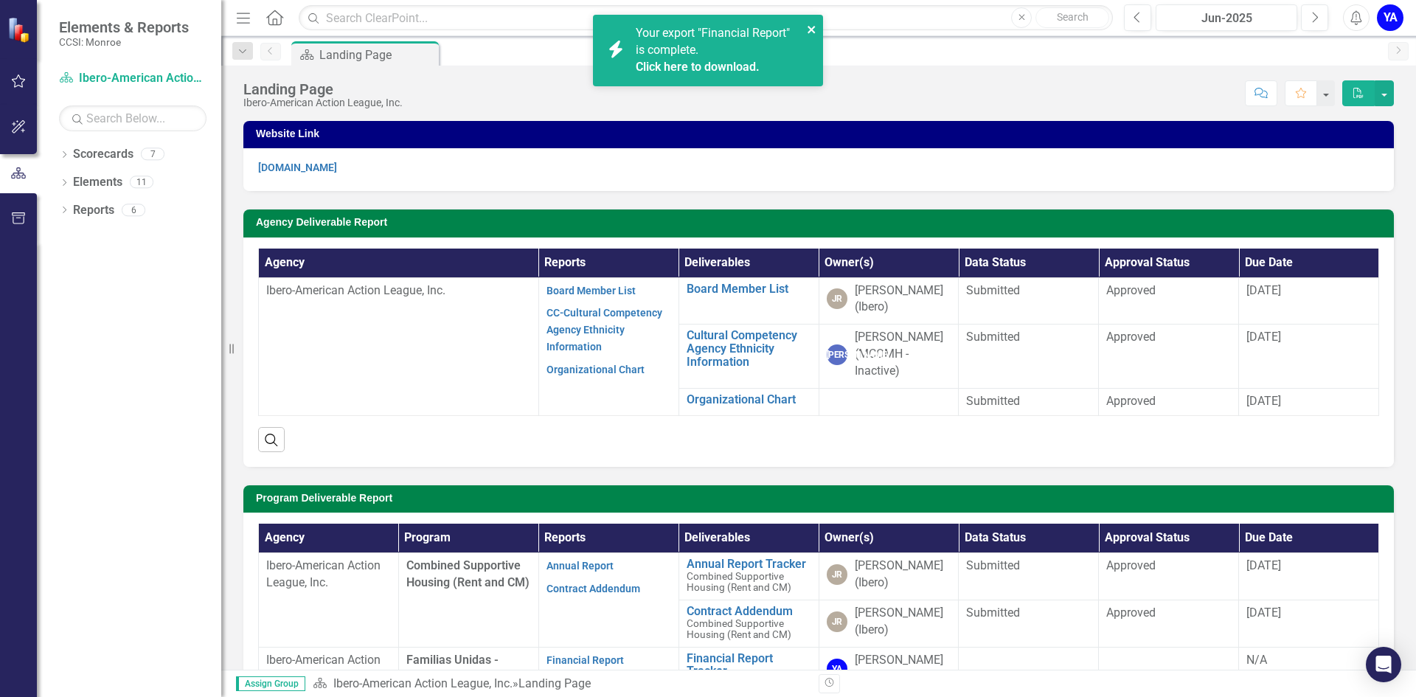
click at [810, 29] on icon "close" at bounding box center [811, 29] width 7 height 7
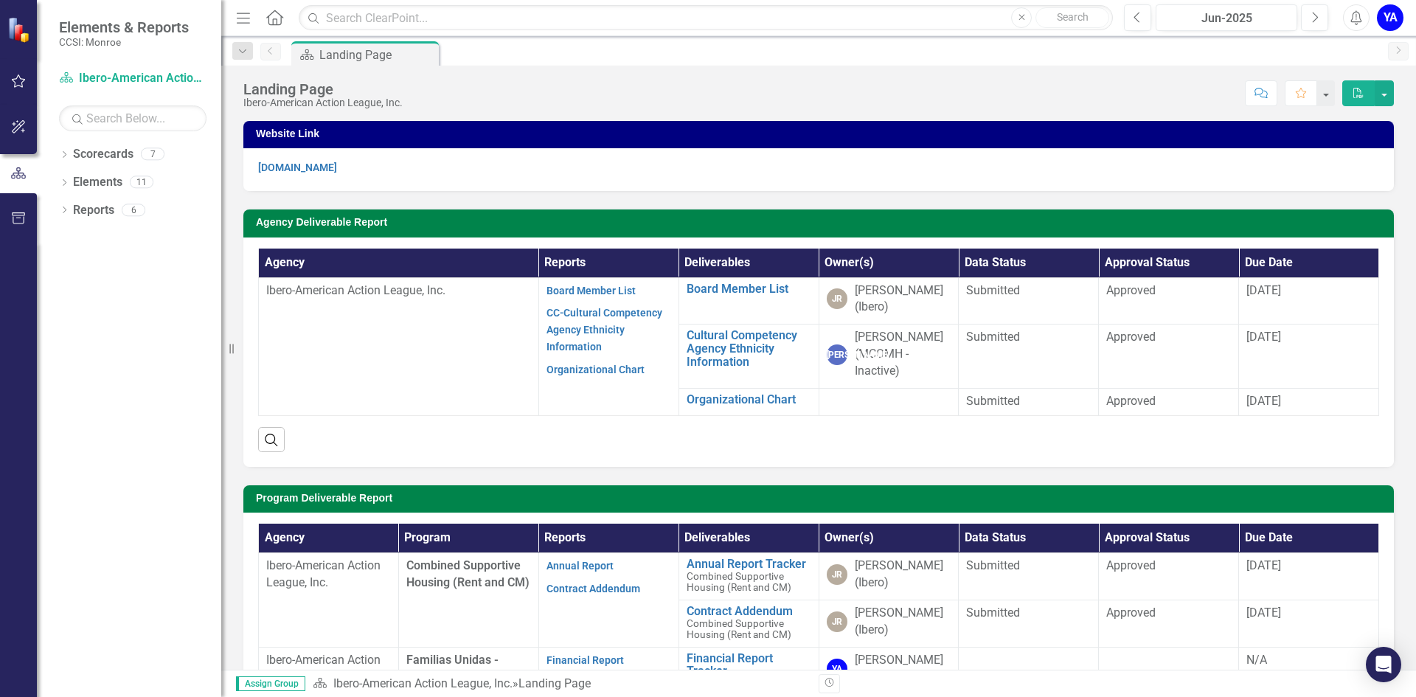
click at [1397, 21] on div "YA" at bounding box center [1390, 17] width 27 height 27
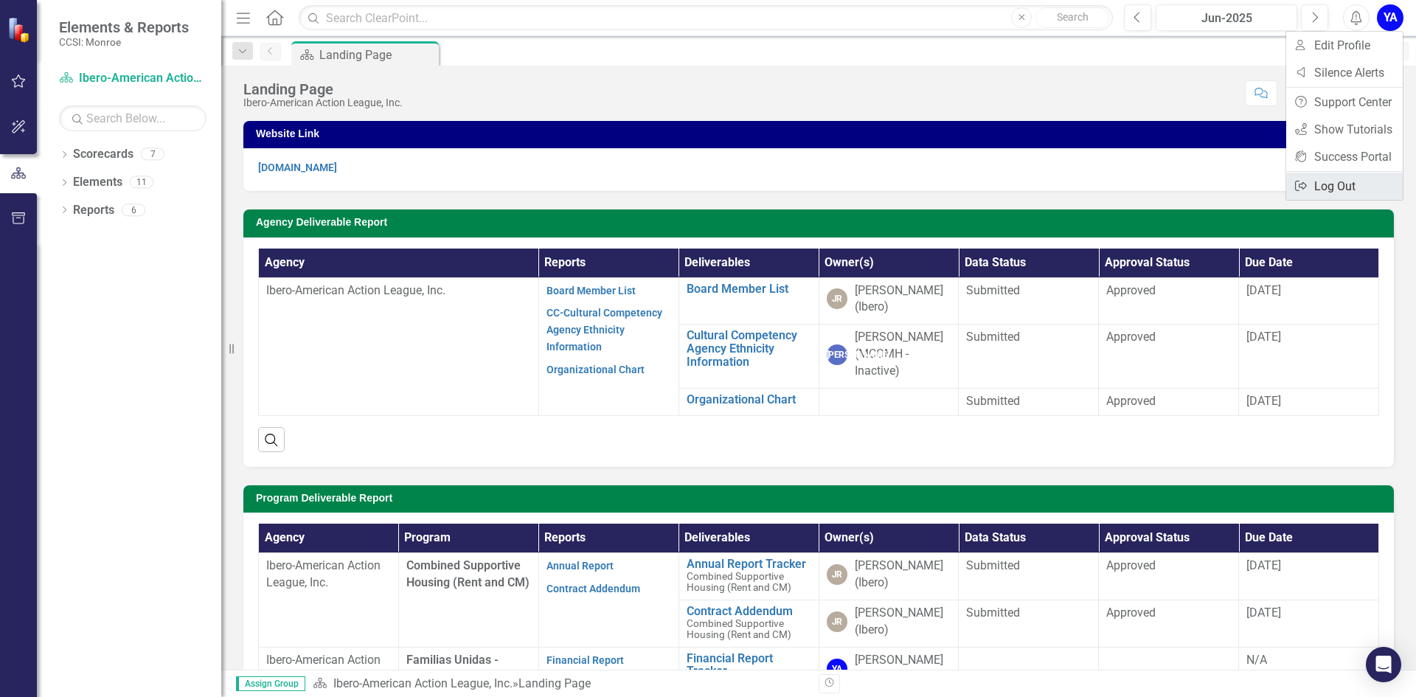
click at [1345, 187] on link "Logout Log Out" at bounding box center [1344, 186] width 117 height 27
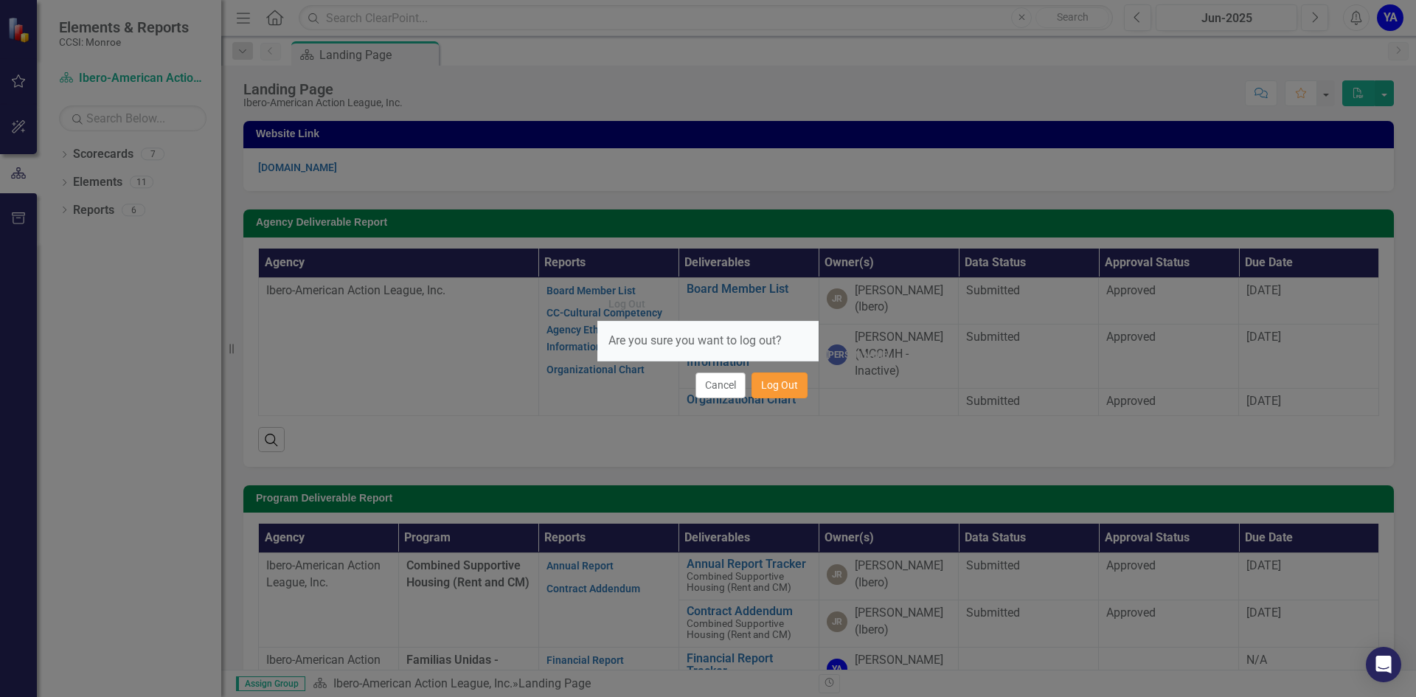
click at [772, 390] on button "Log Out" at bounding box center [779, 385] width 56 height 26
